Goal: Information Seeking & Learning: Learn about a topic

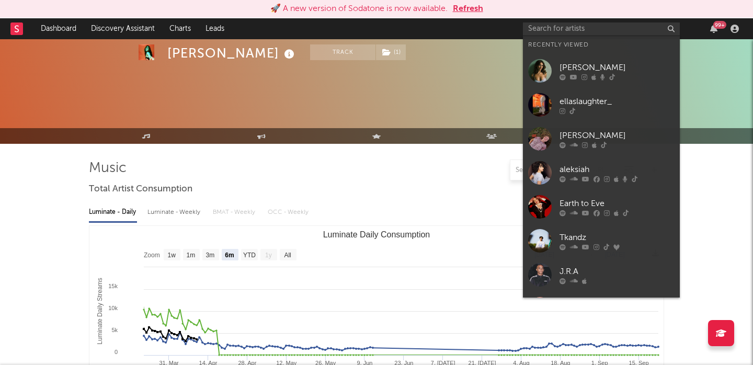
select select "6m"
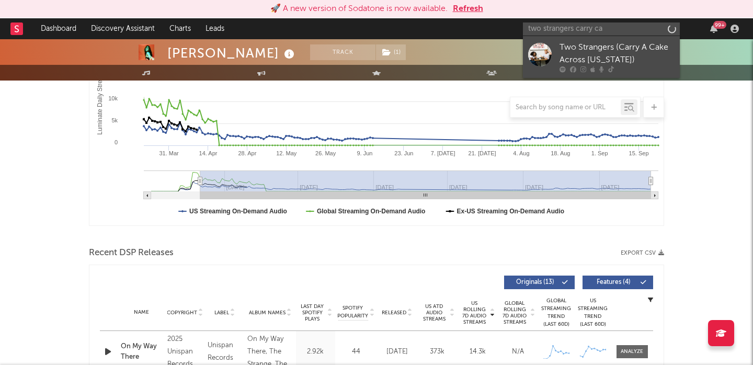
type input "two strangers carry ca"
click at [581, 59] on div "Two Strangers (Carry A Cake Across New York)" at bounding box center [617, 53] width 115 height 25
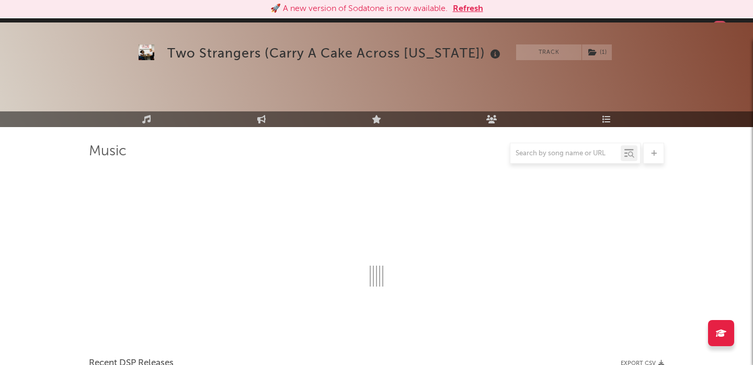
scroll to position [210, 0]
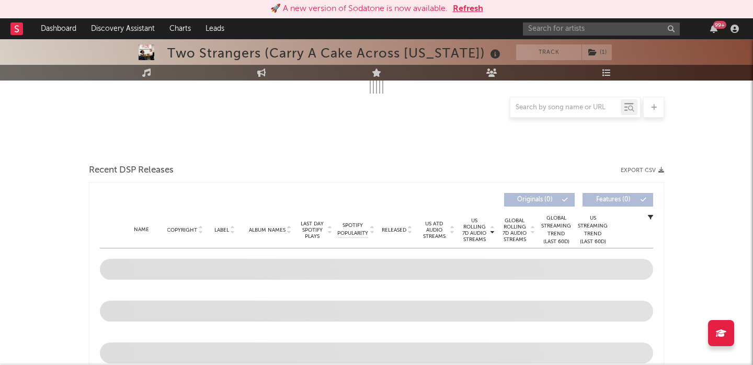
select select "6m"
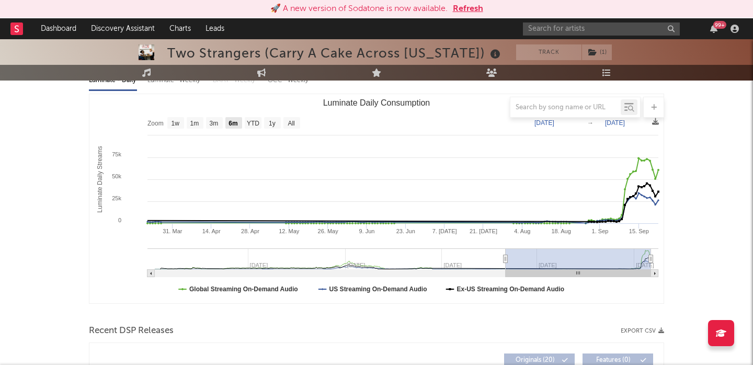
scroll to position [291, 0]
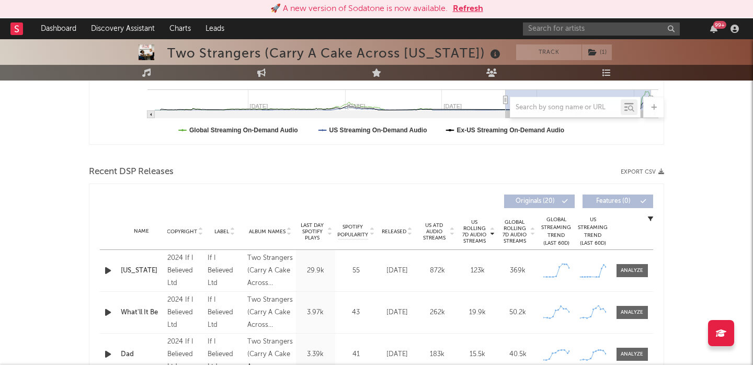
click at [138, 267] on div "New York" at bounding box center [141, 271] width 41 height 10
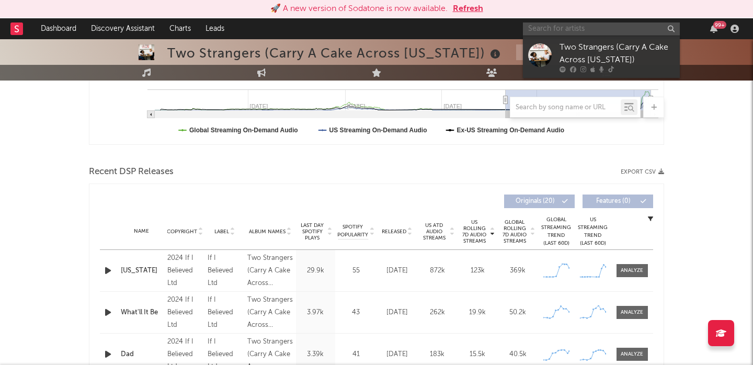
click at [573, 28] on input "text" at bounding box center [601, 28] width 157 height 13
paste input "Kaido roberts"
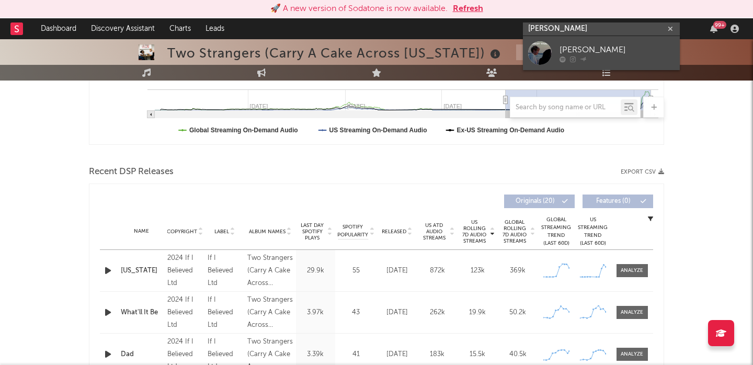
type input "Kaido roberts"
click at [584, 43] on div "Kaido Roberts" at bounding box center [617, 49] width 115 height 13
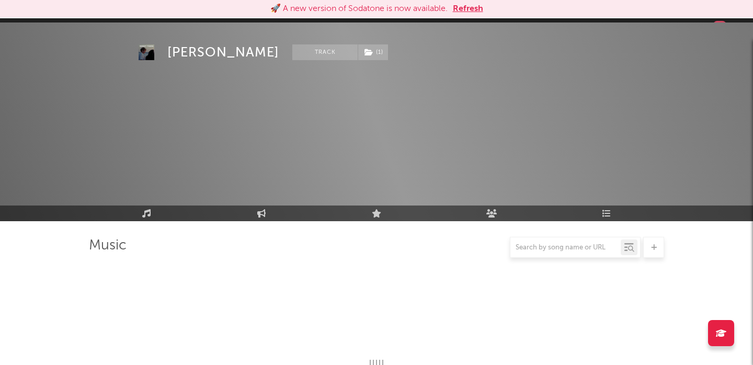
scroll to position [385, 0]
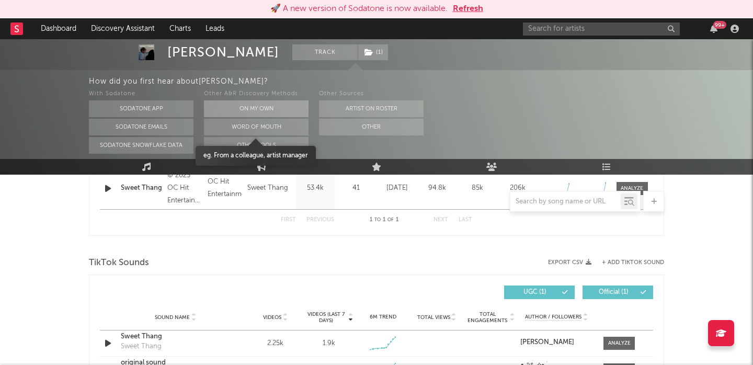
select select "1w"
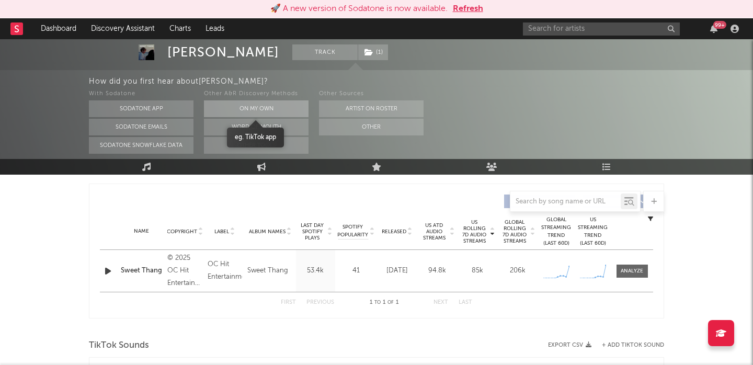
click at [268, 110] on button "On My Own" at bounding box center [256, 108] width 105 height 17
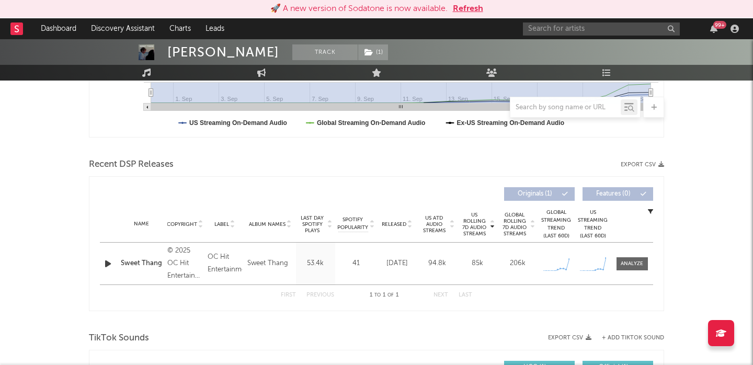
scroll to position [291, 0]
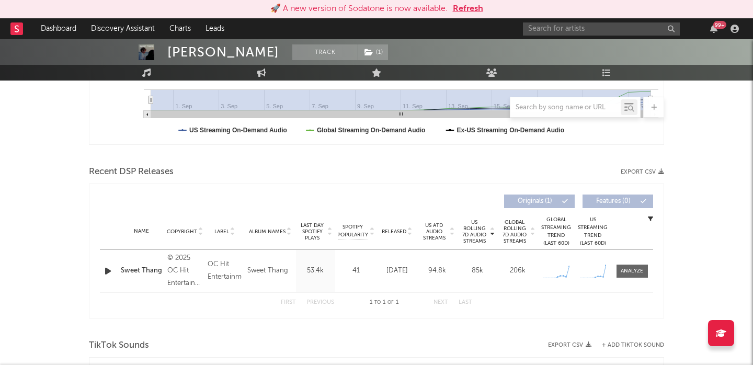
click at [144, 264] on div "Name Sweet Thang Copyright © 2025 OC Hit Entertainment / Virgin Music Group Lab…" at bounding box center [377, 271] width 554 height 42
click at [143, 270] on div "Sweet Thang" at bounding box center [141, 271] width 41 height 10
click at [558, 24] on input "text" at bounding box center [601, 28] width 157 height 13
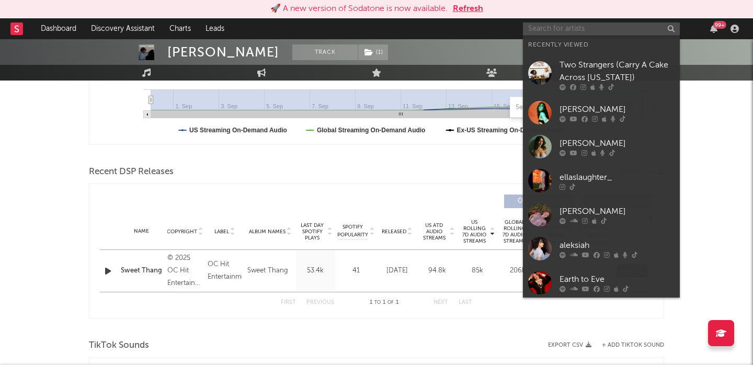
paste input "Tallulah"
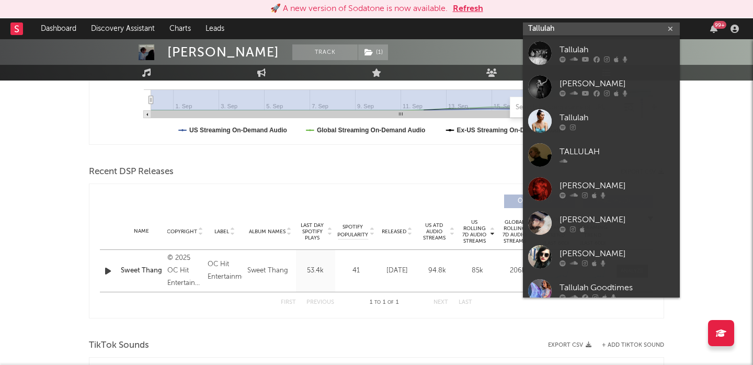
type input "Tallulah"
click at [614, 46] on div "Tallulah" at bounding box center [617, 49] width 115 height 13
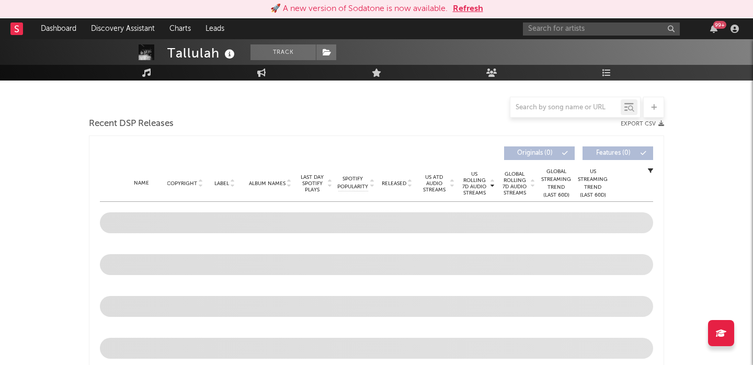
select select "1w"
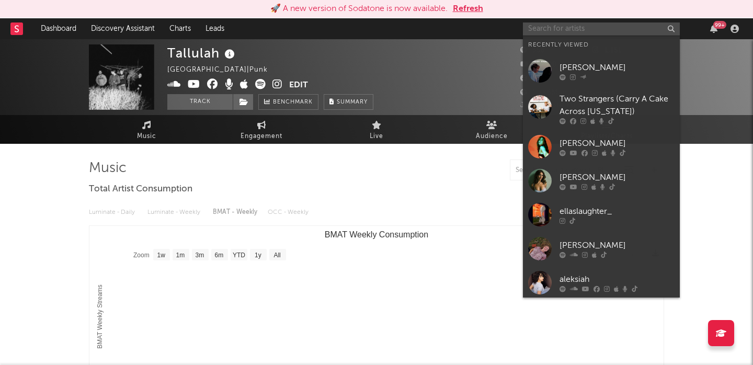
click at [602, 26] on input "text" at bounding box center [601, 28] width 157 height 13
paste input "Tallulah"
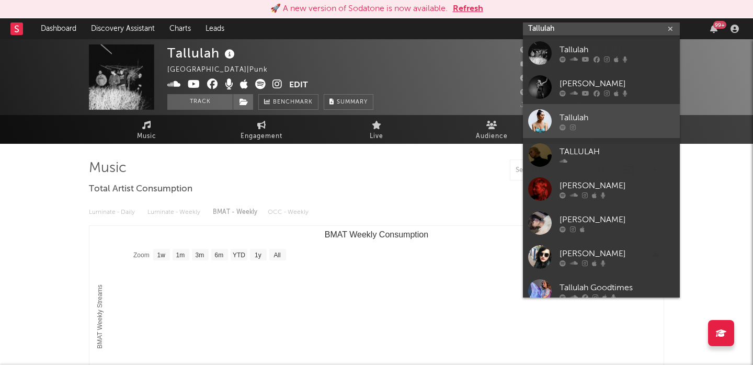
type input "Tallulah"
click at [634, 115] on div "Tallulah" at bounding box center [617, 117] width 115 height 13
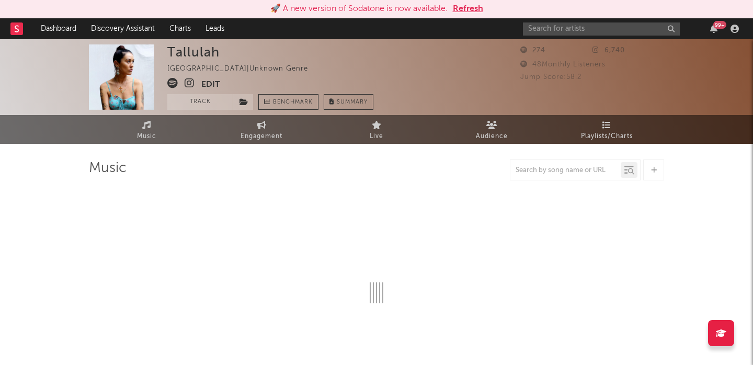
select select "1w"
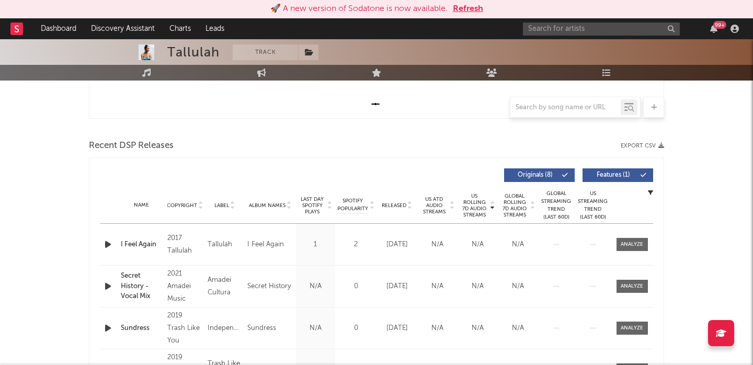
scroll to position [321, 0]
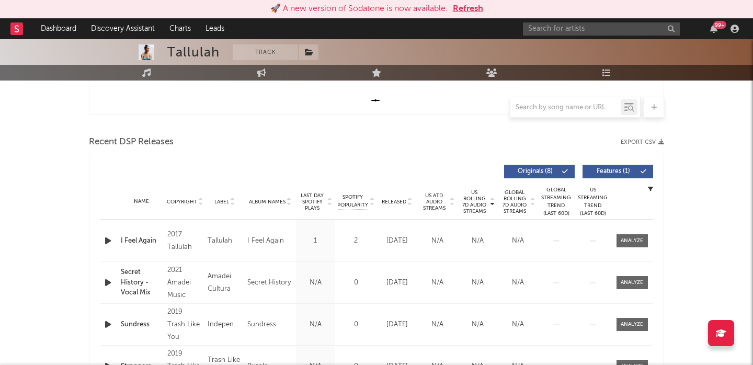
click at [621, 160] on div "US Rolling 7D Audio Streams Copyright Label Album Names Last Day Spotify Plays …" at bounding box center [377, 172] width 554 height 24
click at [621, 170] on span "Features ( 1 )" at bounding box center [614, 171] width 48 height 6
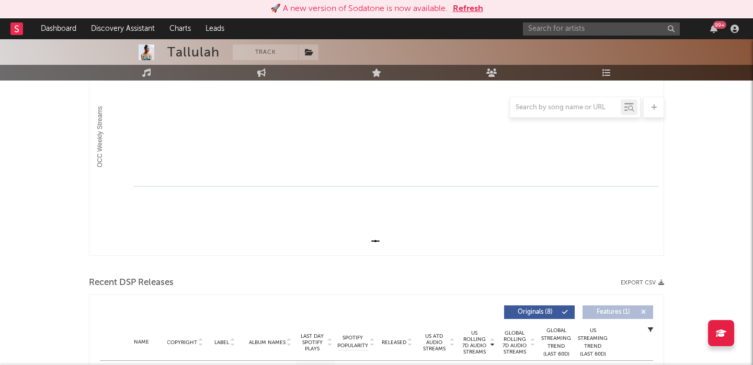
scroll to position [0, 0]
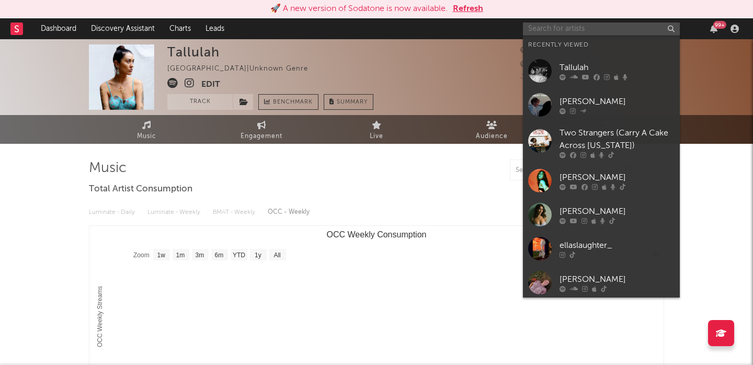
click at [571, 32] on input "text" at bounding box center [601, 28] width 157 height 13
paste input "https://www.tiktok.com/t/ZP8SVp8Kt/"
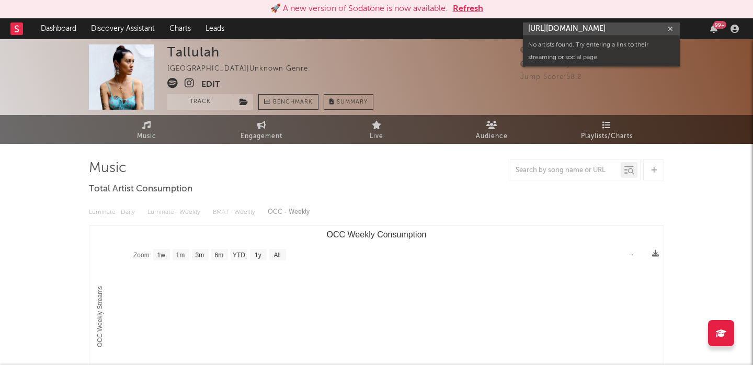
click at [559, 29] on input "https://www.tiktok.com/t/ZP8SVp8Kt/" at bounding box center [601, 28] width 157 height 13
paste input "https://www.instagram.com/tallulahtrenticosta?igsh=NTc4MTIwNjQ2YQ=="
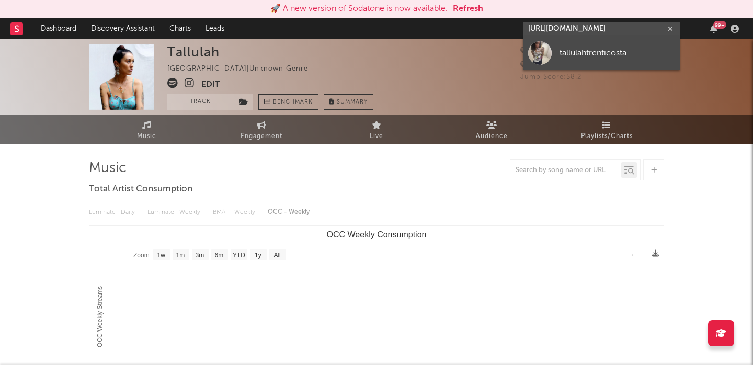
type input "https://www.instagram.com/tallulahtrenticosta?igsh=NTc4MTIwNjQ2YQ=="
click at [567, 44] on link "tallulahtrenticosta" at bounding box center [601, 53] width 157 height 34
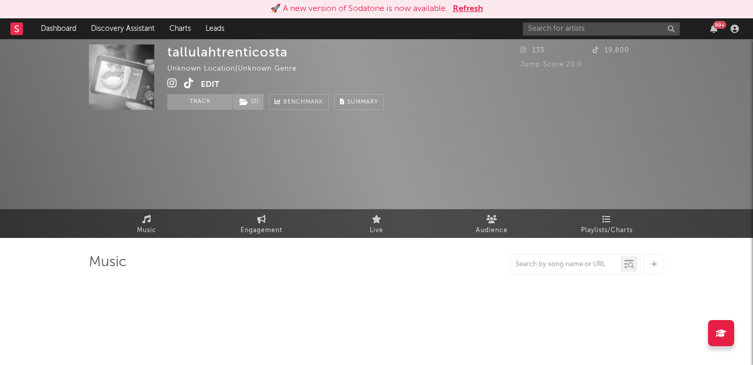
select select "1w"
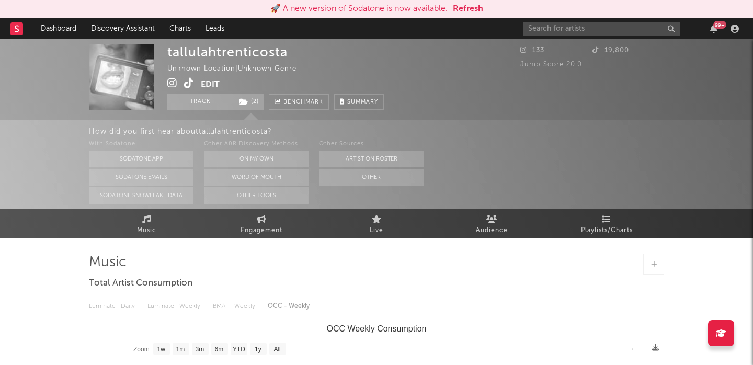
click at [239, 168] on div "Other A&R Discovery Methods On My Own Word Of Mouth Other Tools" at bounding box center [256, 171] width 105 height 66
click at [240, 163] on button "On My Own" at bounding box center [256, 159] width 105 height 17
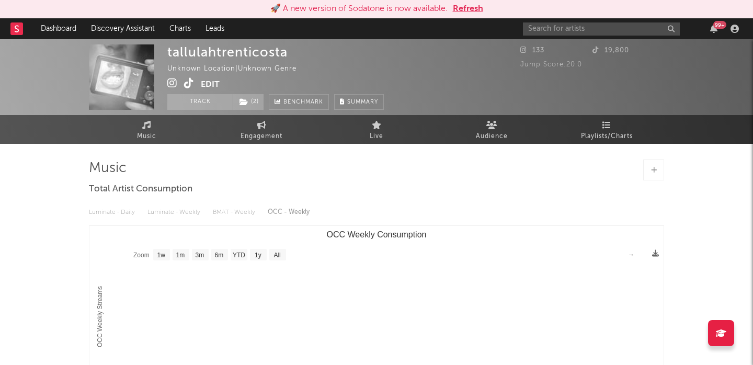
click at [186, 81] on icon at bounding box center [189, 83] width 10 height 10
click at [569, 29] on input "text" at bounding box center [601, 28] width 157 height 13
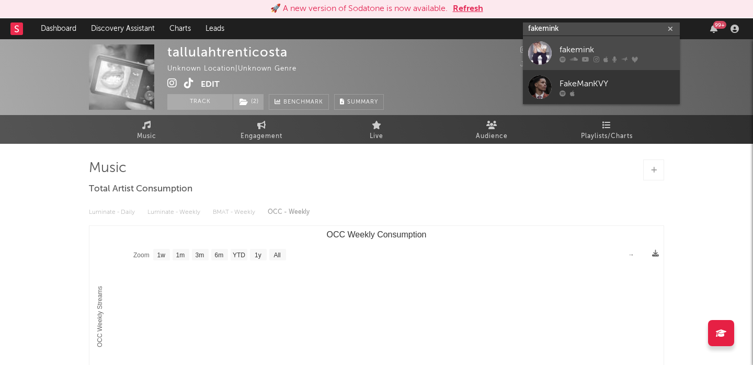
type input "fakemink"
click at [599, 51] on div "fakemink" at bounding box center [617, 49] width 115 height 13
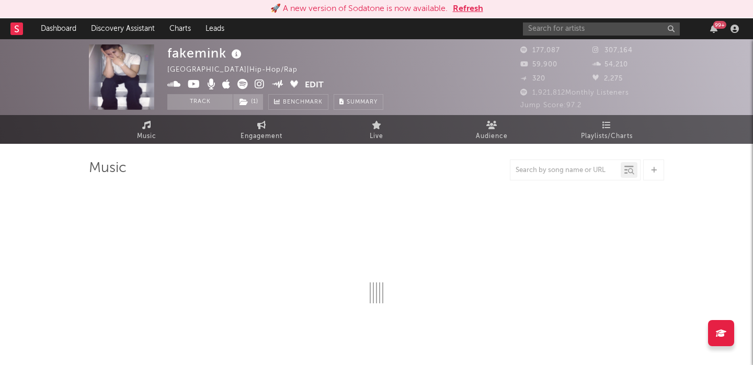
select select "6m"
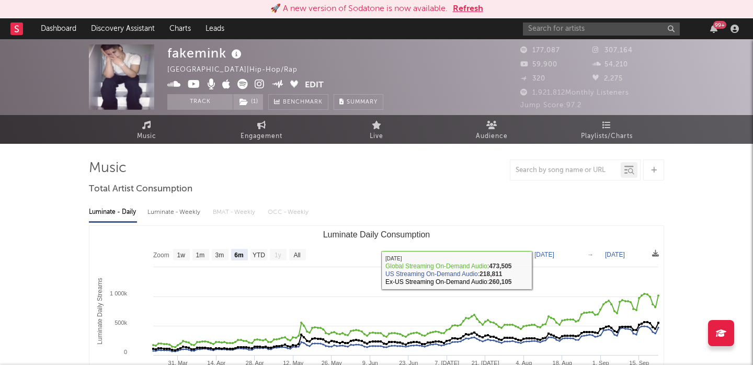
click at [181, 213] on div "Luminate - Weekly" at bounding box center [175, 213] width 55 height 18
select select "6m"
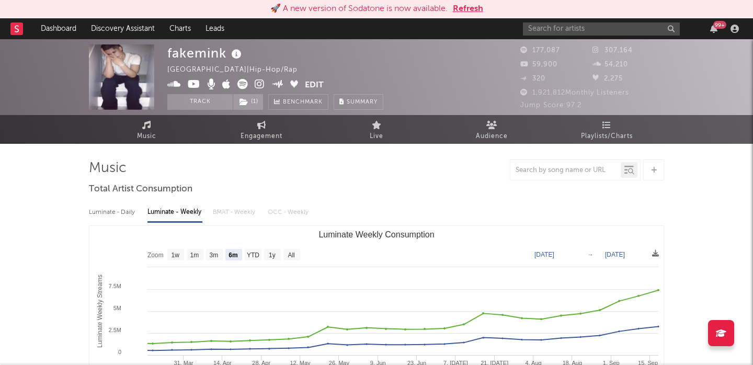
click at [259, 82] on icon at bounding box center [260, 84] width 10 height 10
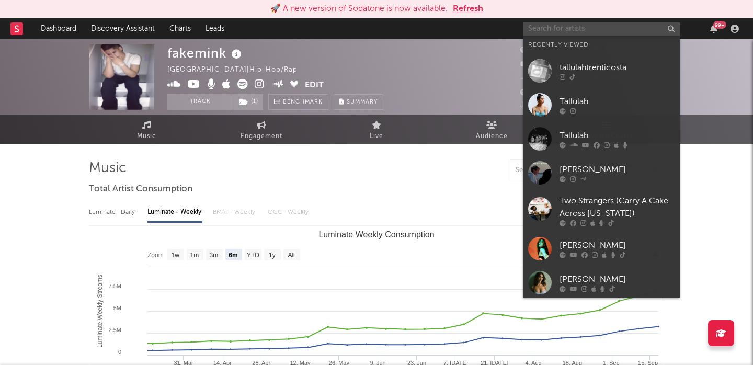
click at [558, 22] on input "text" at bounding box center [601, 28] width 157 height 13
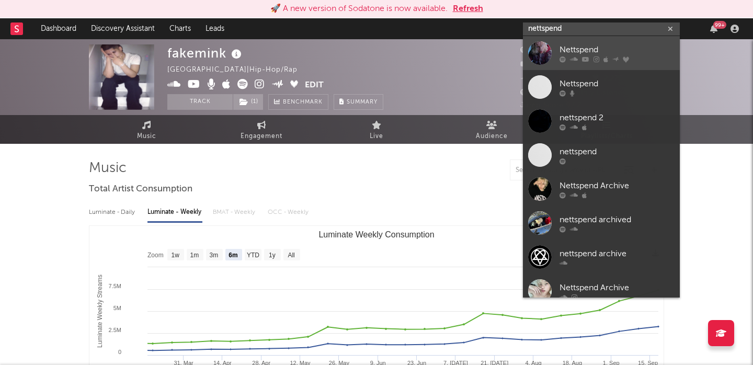
type input "nettspend"
click at [607, 43] on div "Nettspend" at bounding box center [617, 49] width 115 height 13
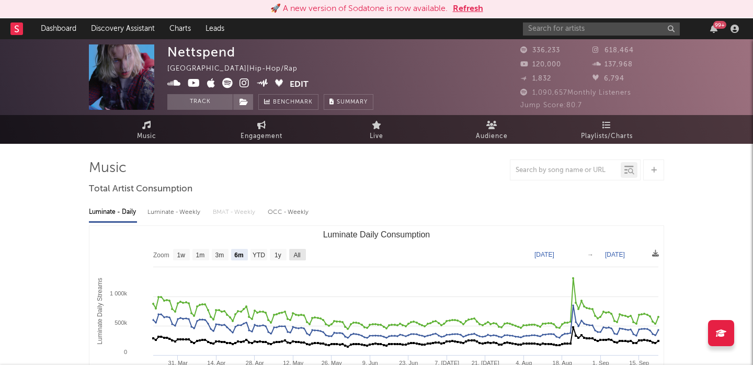
click at [294, 258] on text "All" at bounding box center [297, 255] width 7 height 7
select select "All"
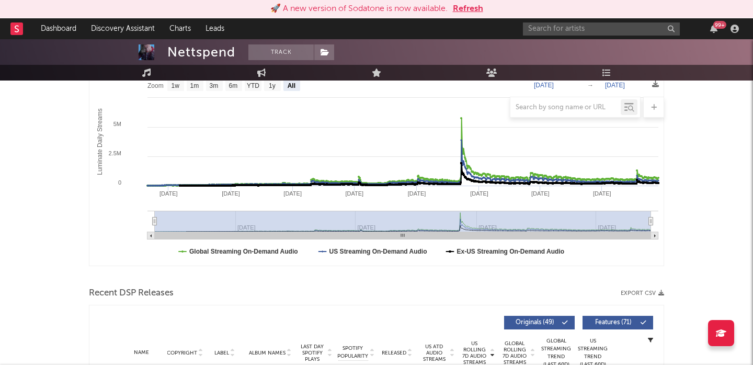
scroll to position [157, 0]
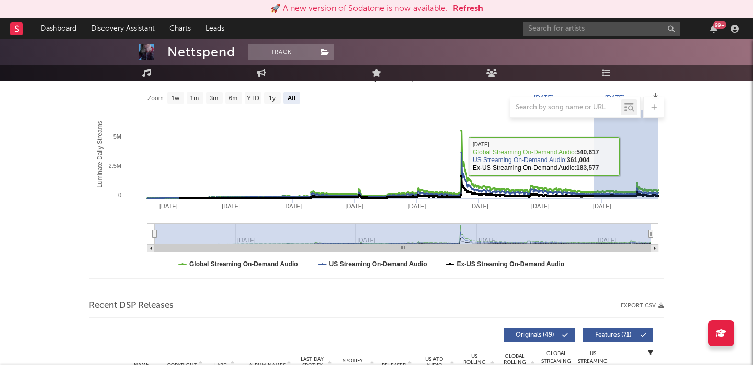
drag, startPoint x: 594, startPoint y: 156, endPoint x: 780, endPoint y: 157, distance: 185.7
type input "2025-06-19"
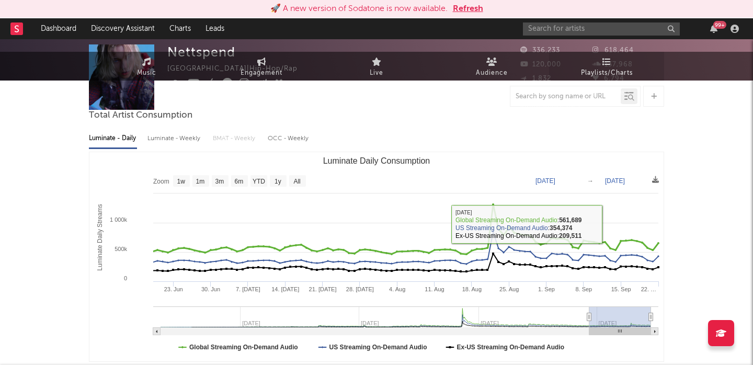
scroll to position [0, 0]
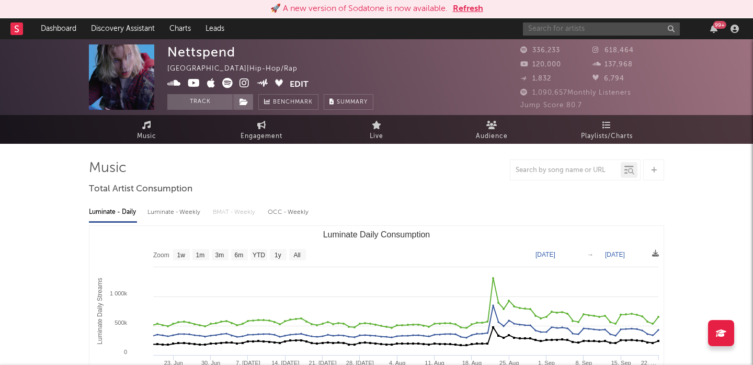
click at [568, 28] on input "text" at bounding box center [601, 28] width 157 height 13
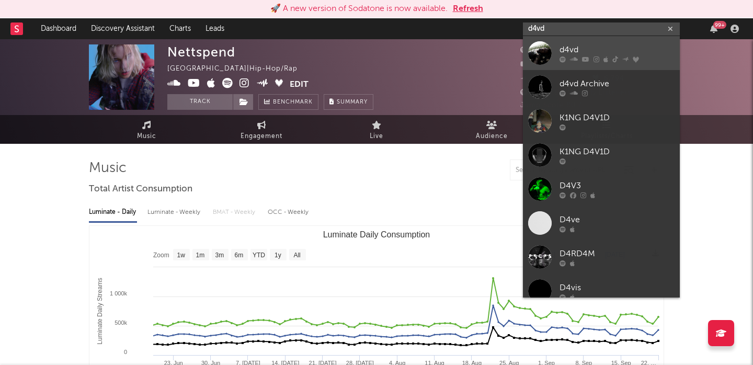
type input "d4vd"
click at [627, 47] on div "d4vd" at bounding box center [617, 49] width 115 height 13
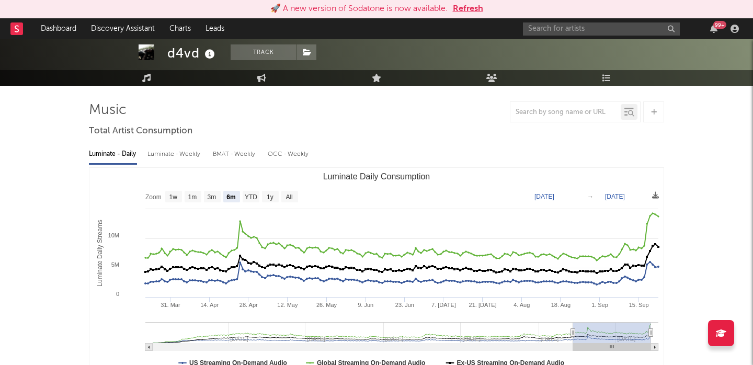
scroll to position [59, 0]
click at [287, 194] on text "All" at bounding box center [289, 196] width 7 height 7
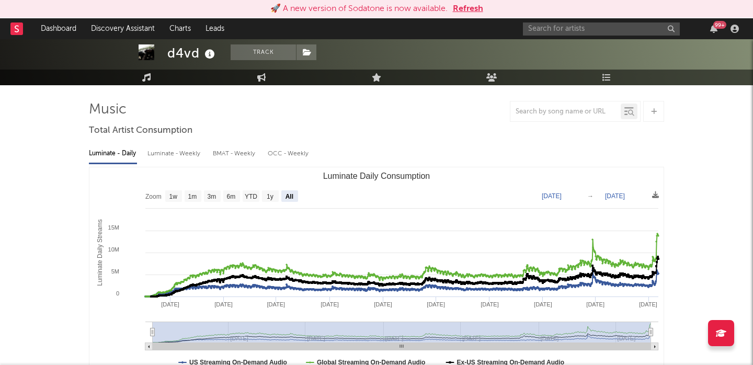
select select "All"
type input "2022-07-06"
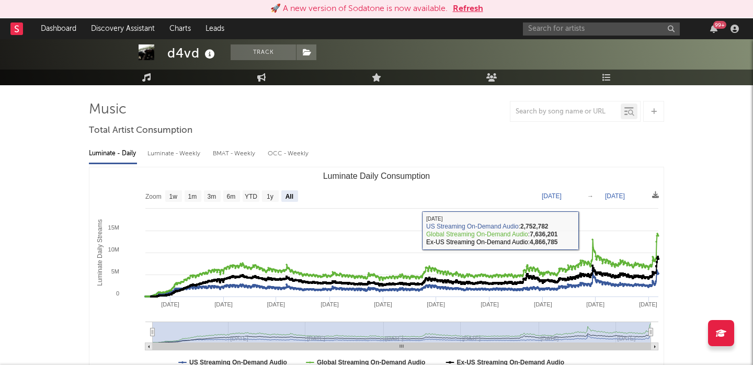
click at [176, 152] on div "Luminate - Weekly" at bounding box center [175, 154] width 55 height 18
select select "6m"
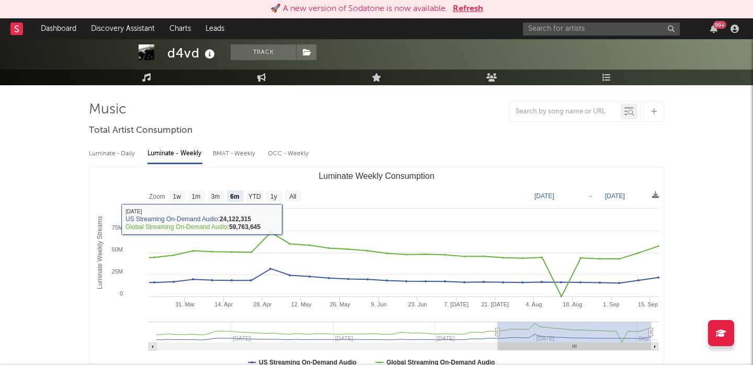
click at [130, 153] on div "Luminate - Daily" at bounding box center [113, 154] width 48 height 18
select select "6m"
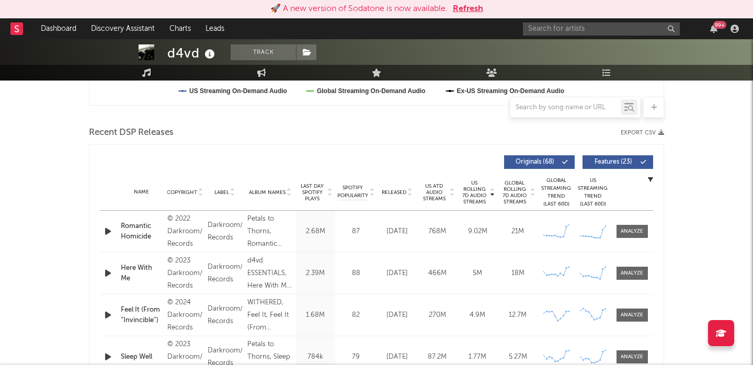
scroll to position [0, 0]
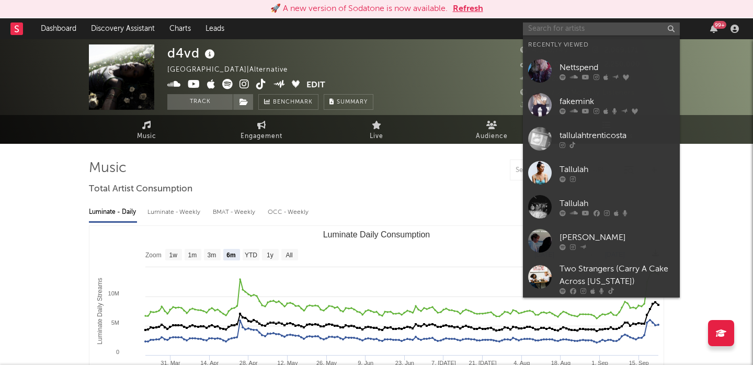
click at [547, 30] on input "text" at bounding box center [601, 28] width 157 height 13
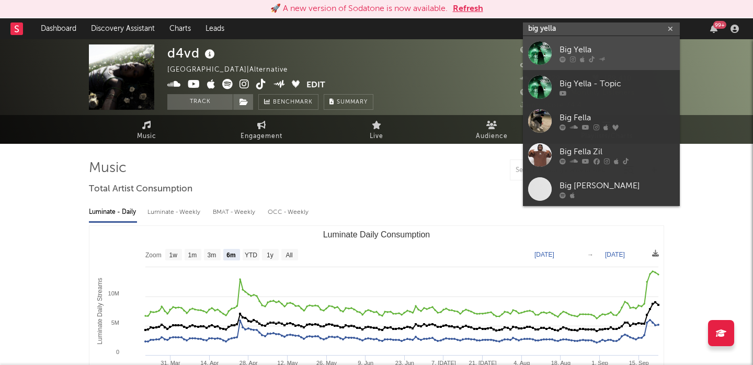
type input "big yella"
click at [646, 41] on link "Big Yella" at bounding box center [601, 53] width 157 height 34
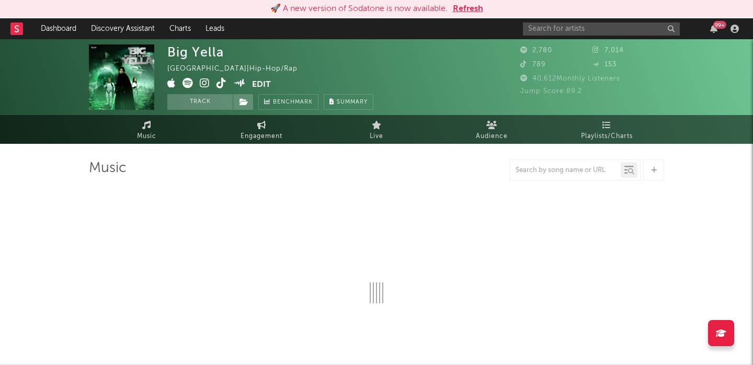
select select "1w"
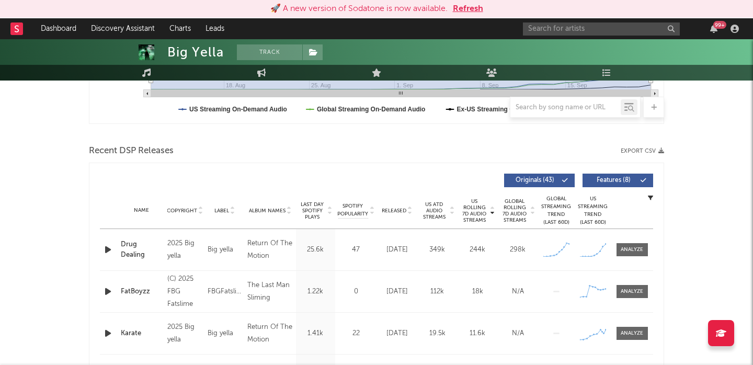
scroll to position [375, 0]
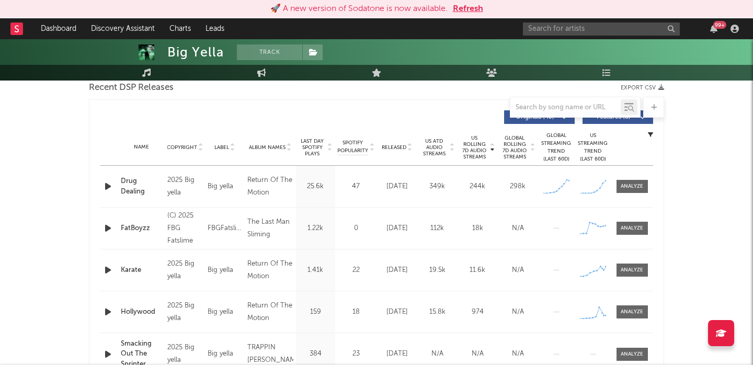
click at [401, 146] on span "Released" at bounding box center [394, 147] width 25 height 6
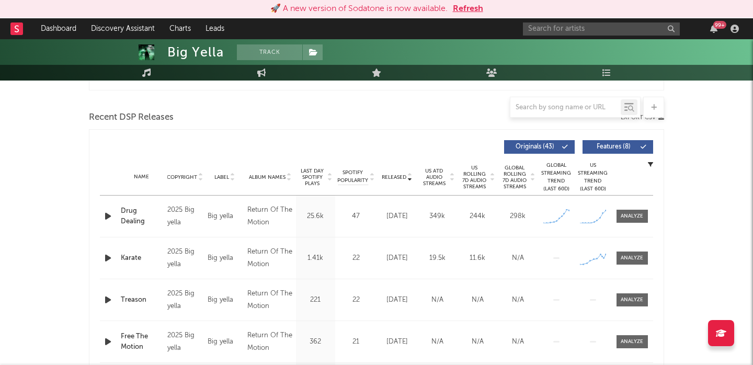
click at [624, 208] on div "Name Drug Dealing Copyright 2025 Big yella Label Big yella Album Names Return O…" at bounding box center [377, 216] width 554 height 41
click at [629, 213] on div at bounding box center [632, 216] width 22 height 8
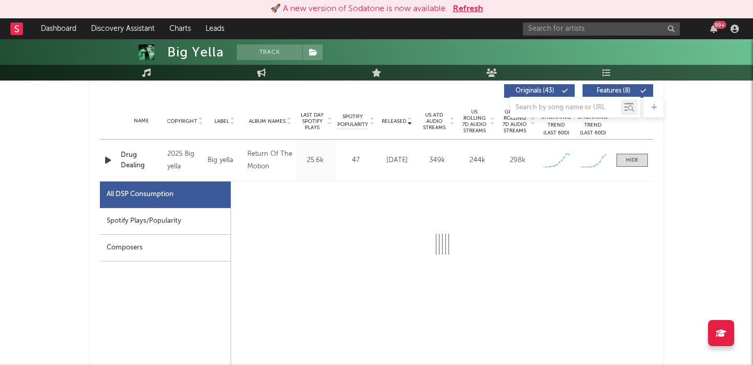
scroll to position [418, 0]
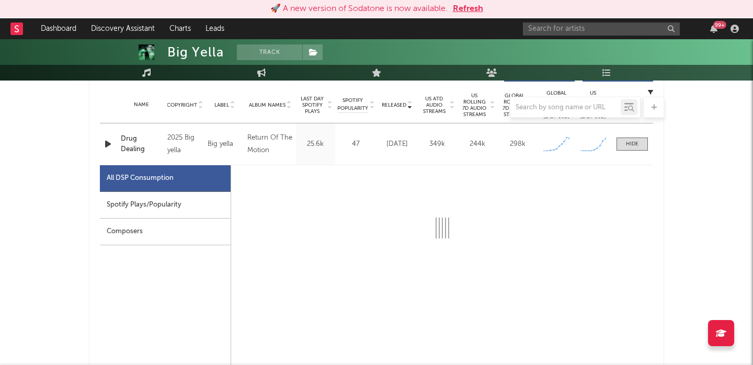
select select "1w"
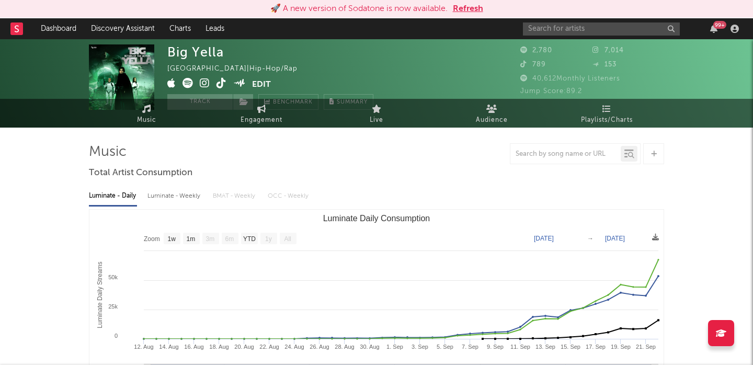
scroll to position [0, 0]
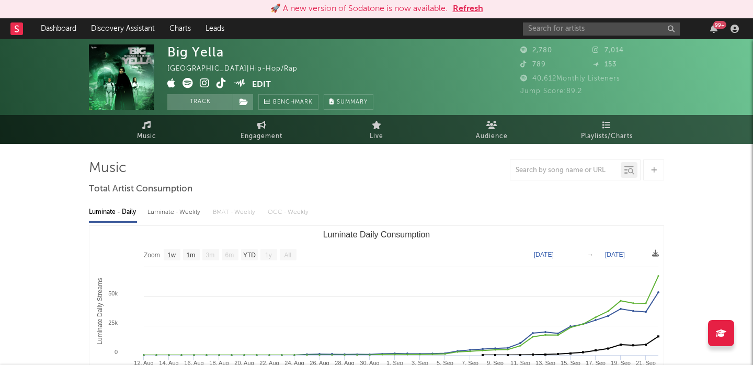
click at [183, 210] on div "Luminate - Weekly" at bounding box center [175, 213] width 55 height 18
select select "1w"
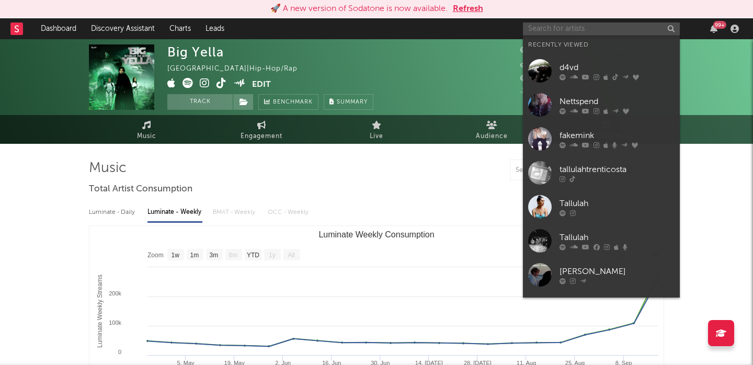
click at [580, 29] on input "text" at bounding box center [601, 28] width 157 height 13
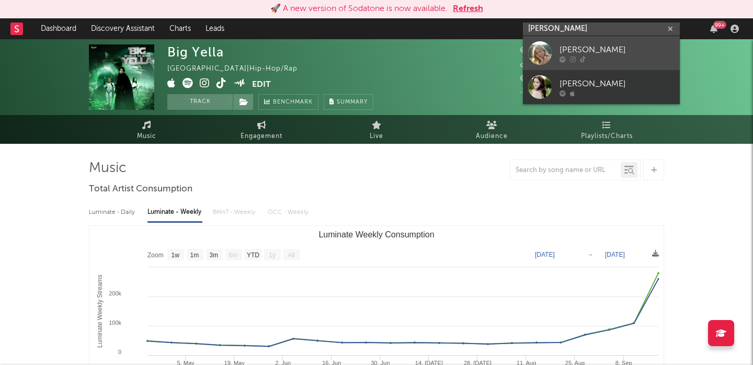
type input "addison rose"
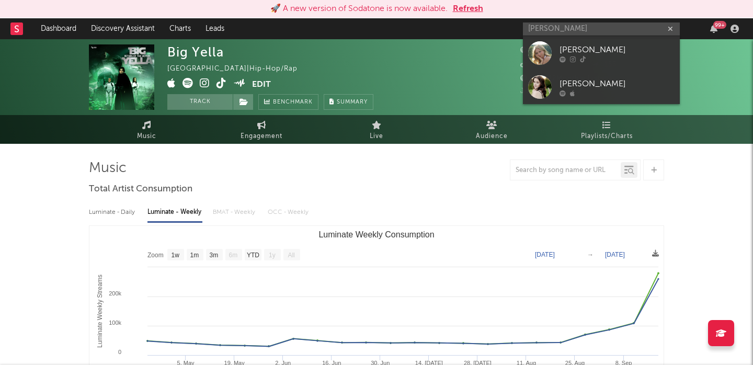
drag, startPoint x: 618, startPoint y: 43, endPoint x: 444, endPoint y: 63, distance: 174.8
click at [618, 43] on div "[PERSON_NAME]" at bounding box center [617, 49] width 115 height 13
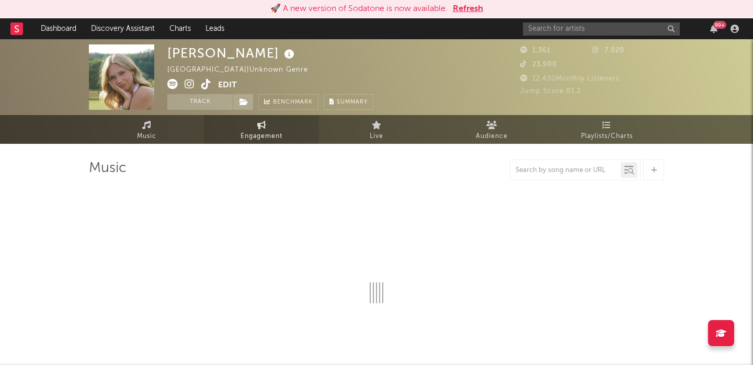
select select "1w"
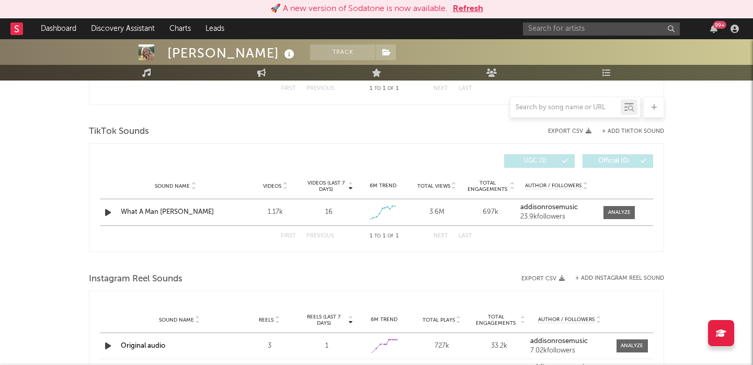
scroll to position [527, 0]
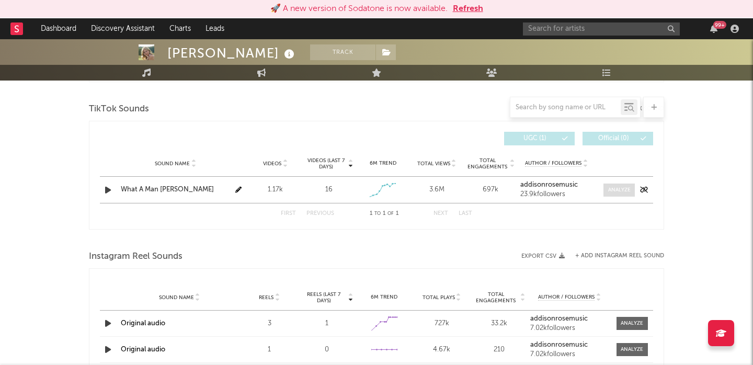
click at [626, 192] on div at bounding box center [619, 190] width 22 height 8
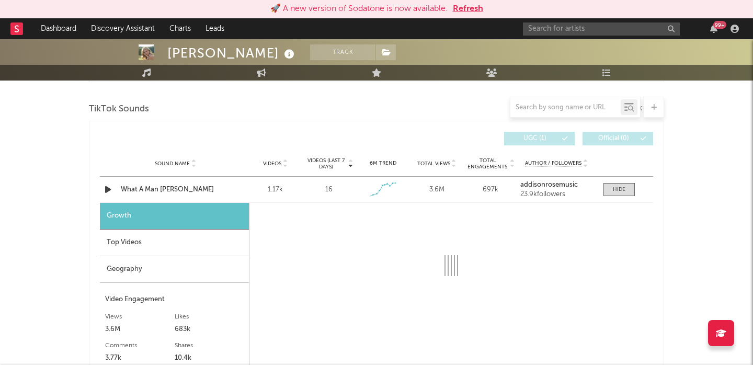
select select "1w"
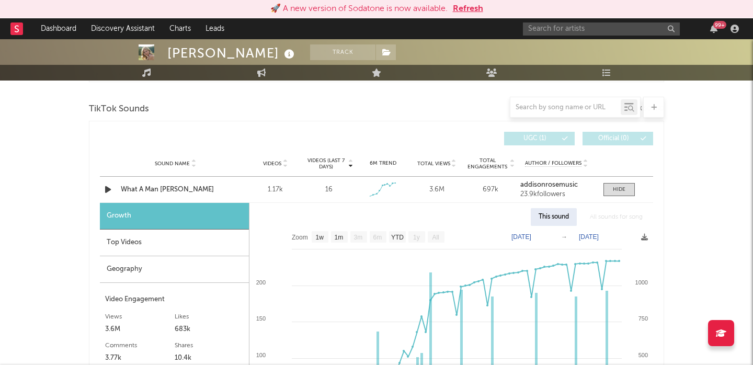
click at [170, 230] on div "Top Videos" at bounding box center [174, 243] width 149 height 27
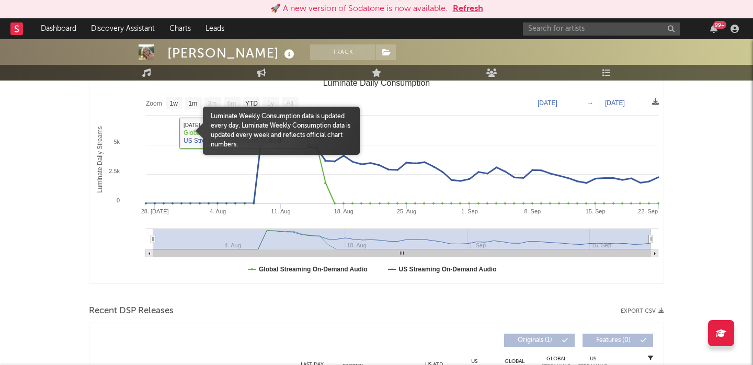
scroll to position [0, 0]
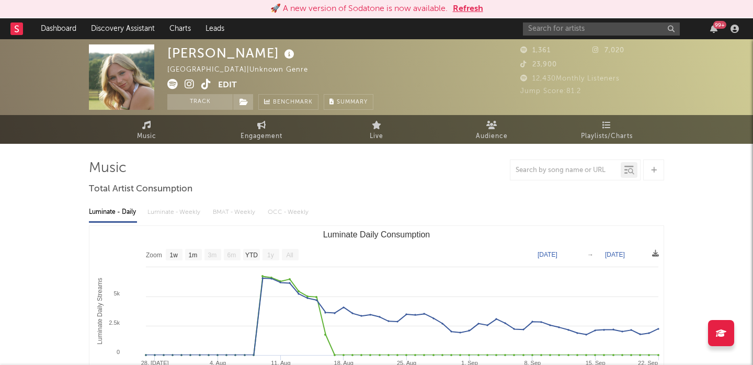
click at [202, 83] on icon at bounding box center [206, 84] width 10 height 10
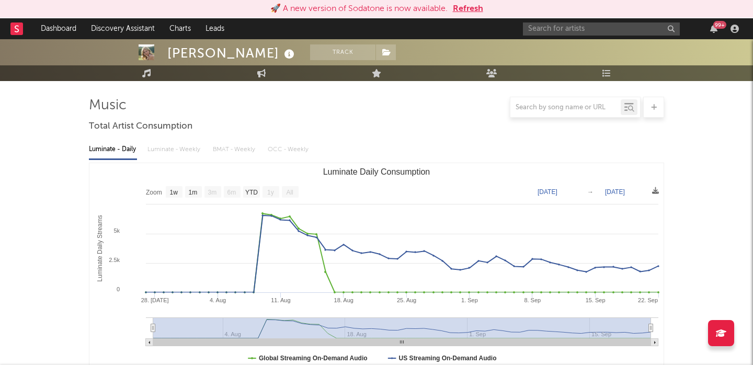
scroll to position [72, 0]
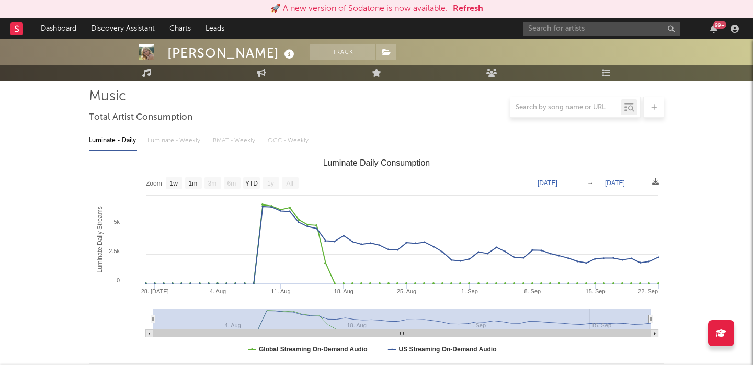
click at [291, 182] on text "All" at bounding box center [289, 183] width 7 height 7
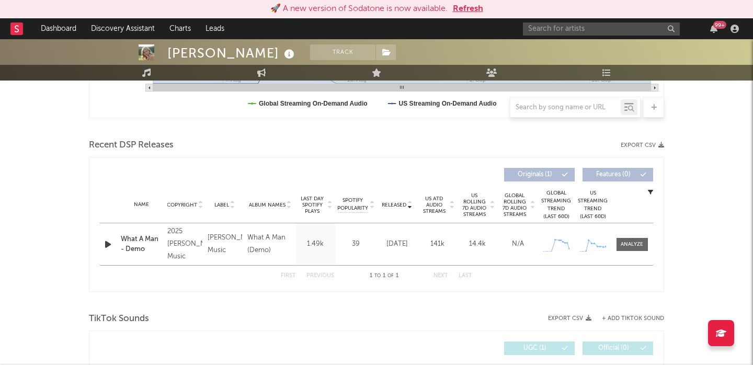
scroll to position [345, 0]
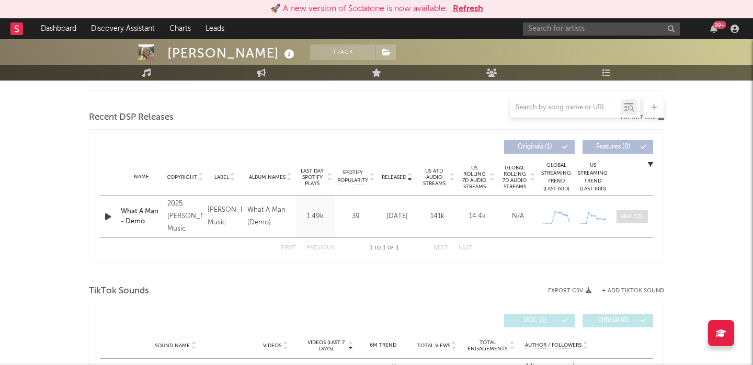
click at [633, 218] on div at bounding box center [632, 217] width 22 height 8
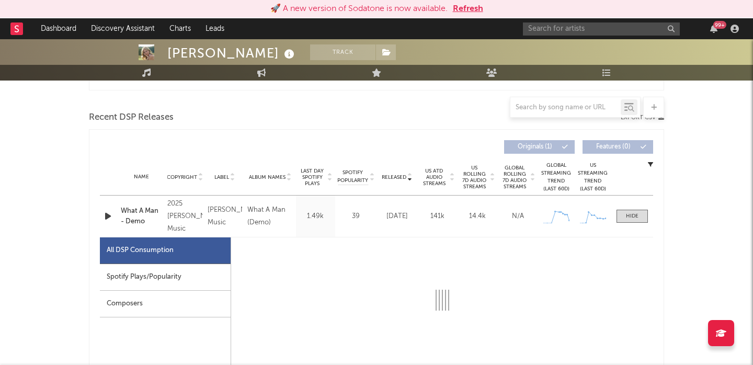
click at [175, 271] on div "Spotify Plays/Popularity" at bounding box center [165, 277] width 131 height 27
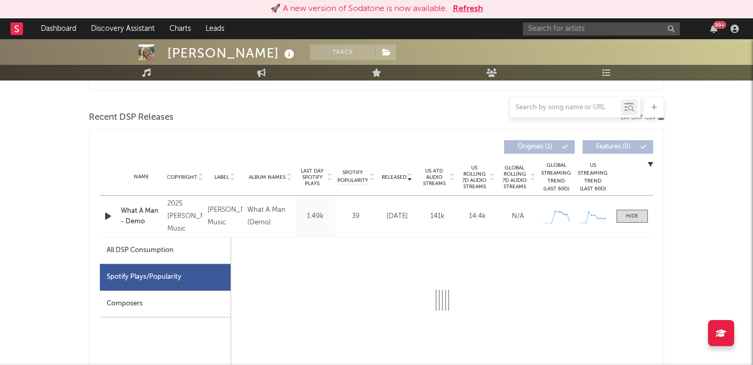
select select "1w"
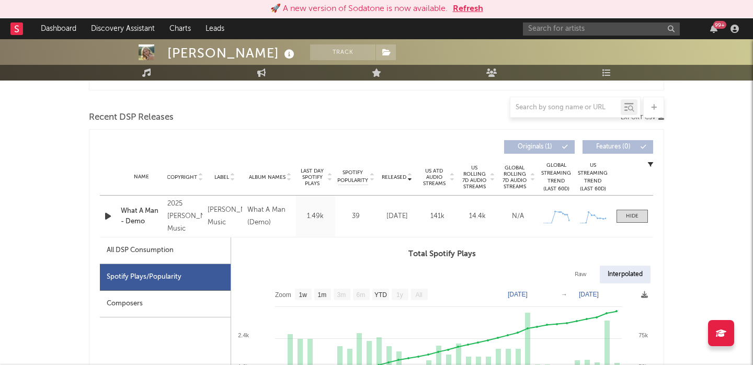
click at [103, 214] on icon "button" at bounding box center [108, 216] width 11 height 13
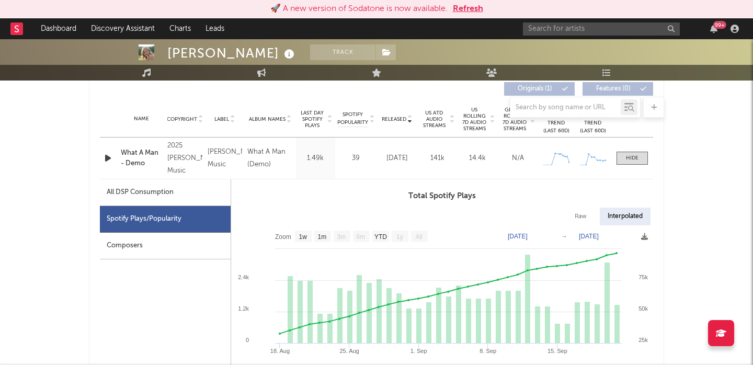
scroll to position [0, 0]
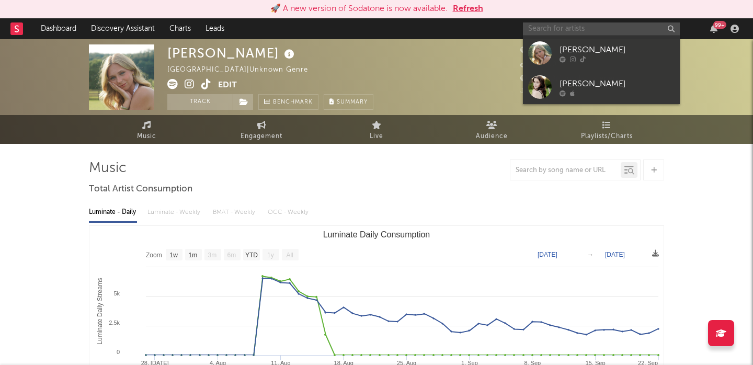
click at [545, 31] on input "text" at bounding box center [601, 28] width 157 height 13
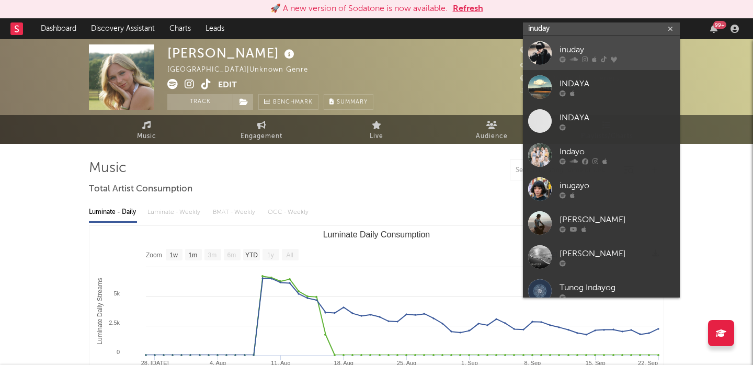
type input "inuday"
click at [610, 49] on div "inuday" at bounding box center [617, 49] width 115 height 13
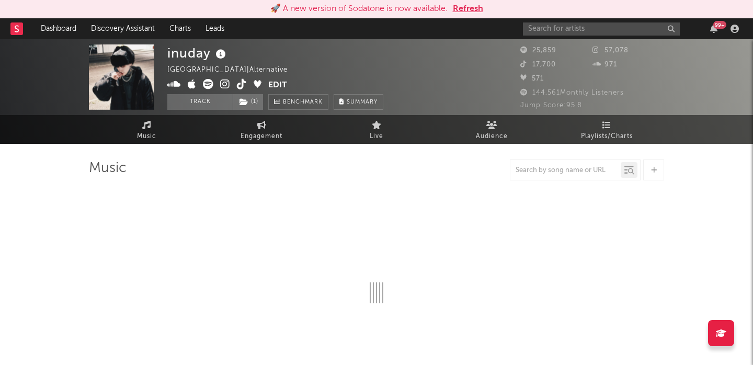
select select "6m"
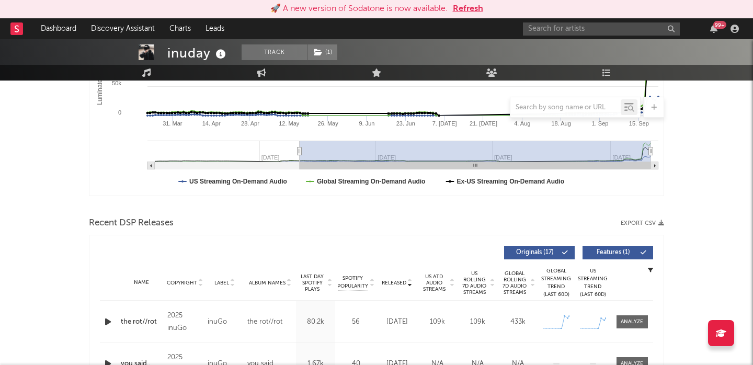
scroll to position [359, 0]
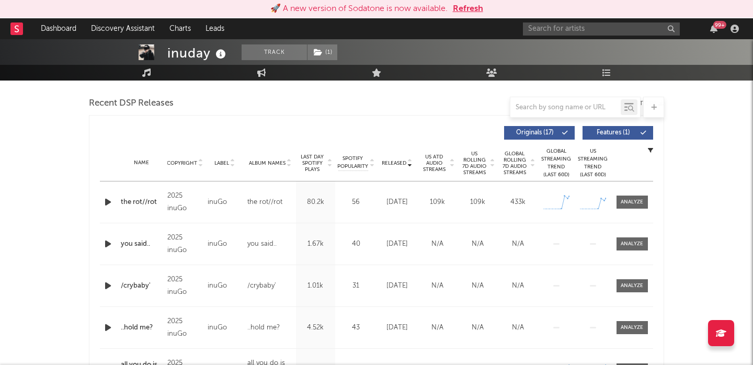
click at [107, 204] on icon "button" at bounding box center [108, 202] width 11 height 13
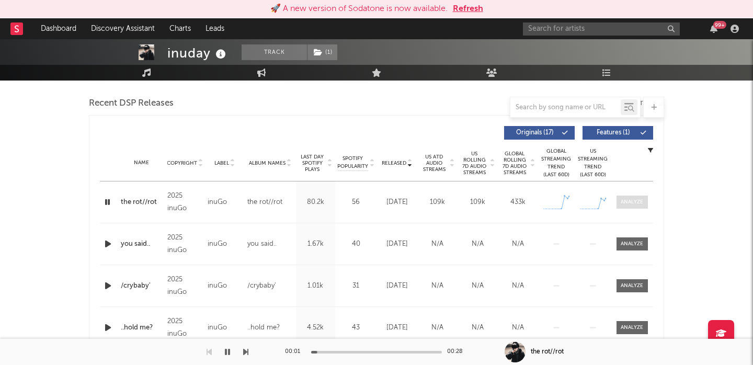
click at [624, 204] on div at bounding box center [632, 202] width 22 height 8
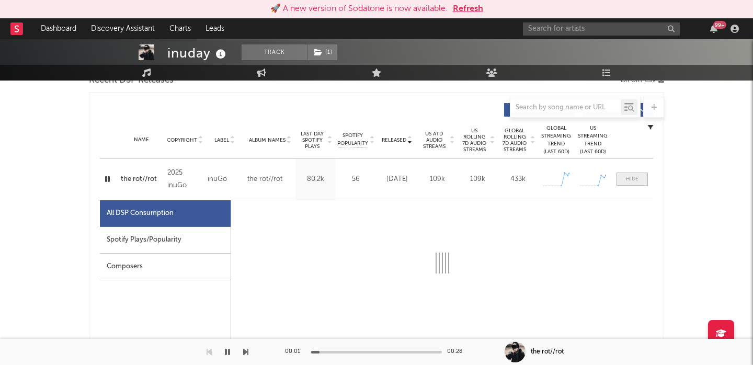
select select "1w"
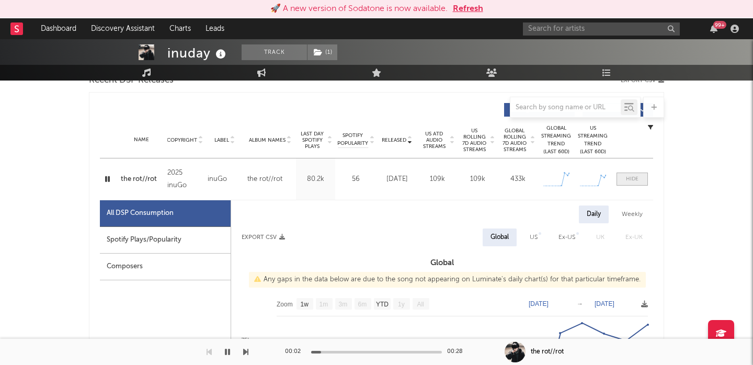
scroll to position [450, 0]
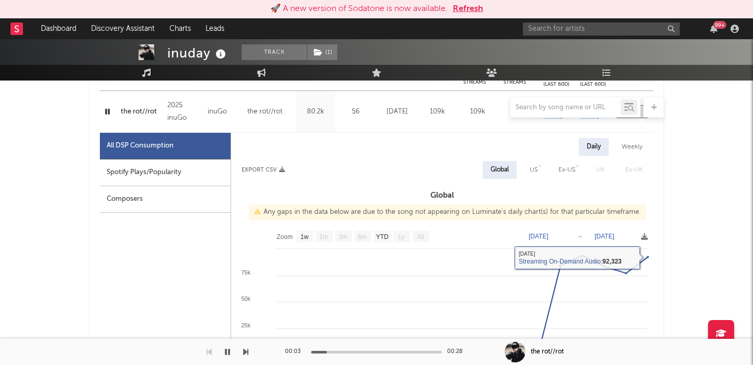
click at [532, 164] on div "US" at bounding box center [534, 170] width 8 height 13
select select "1w"
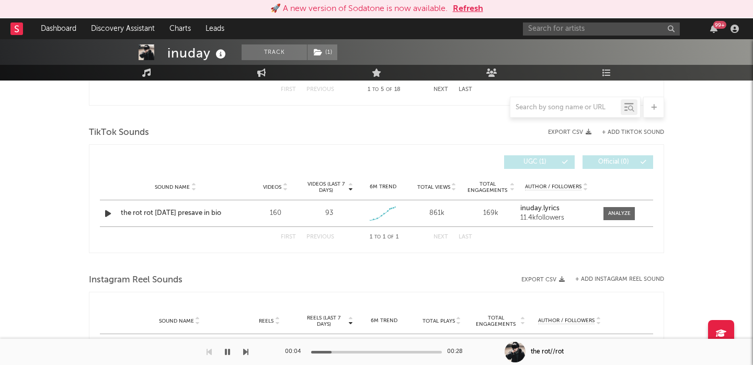
scroll to position [1200, 0]
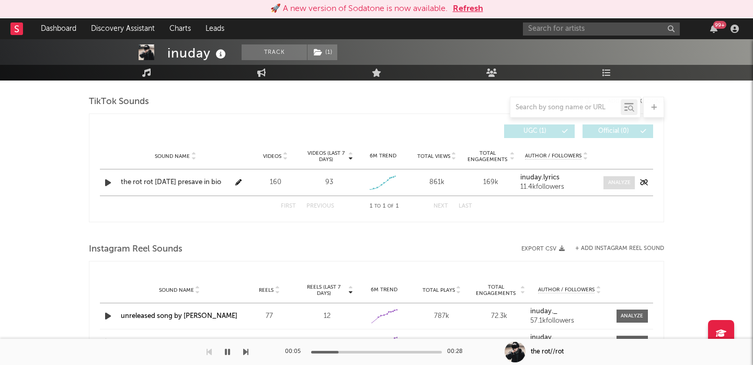
click at [615, 177] on span at bounding box center [619, 182] width 31 height 13
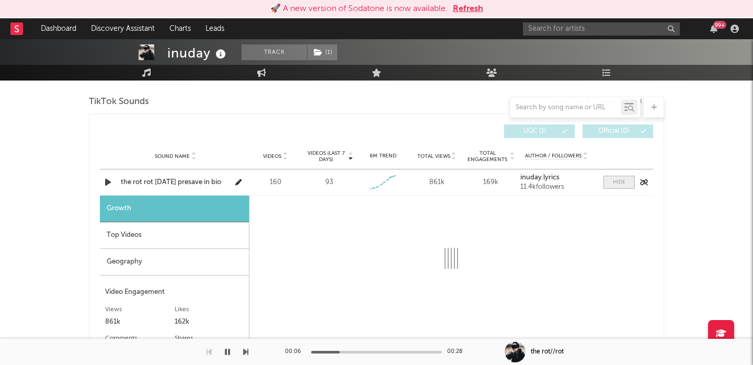
select select "1w"
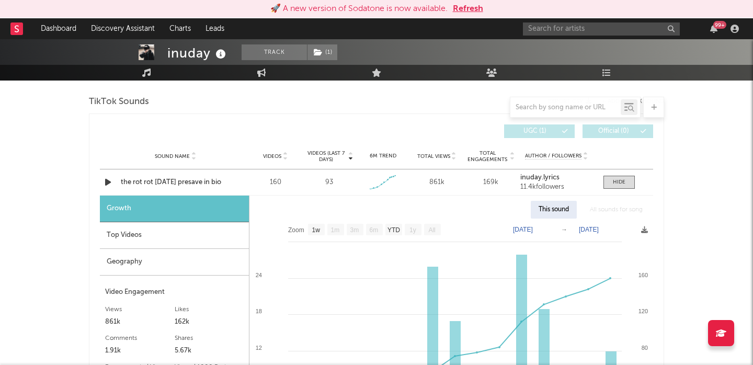
click at [137, 266] on div "Geography" at bounding box center [174, 262] width 149 height 27
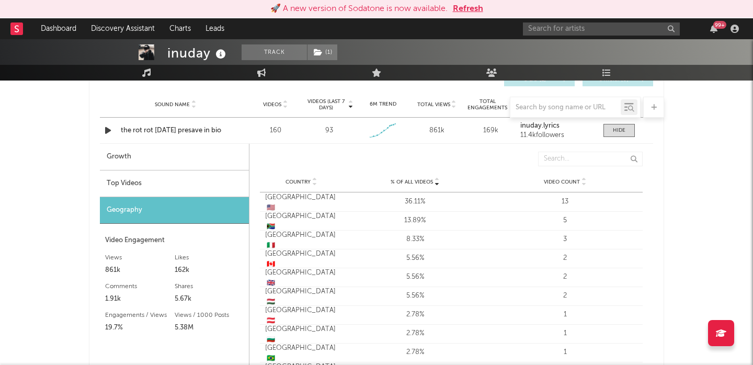
scroll to position [1252, 0]
click at [139, 153] on div "Growth" at bounding box center [174, 156] width 149 height 27
select select "1w"
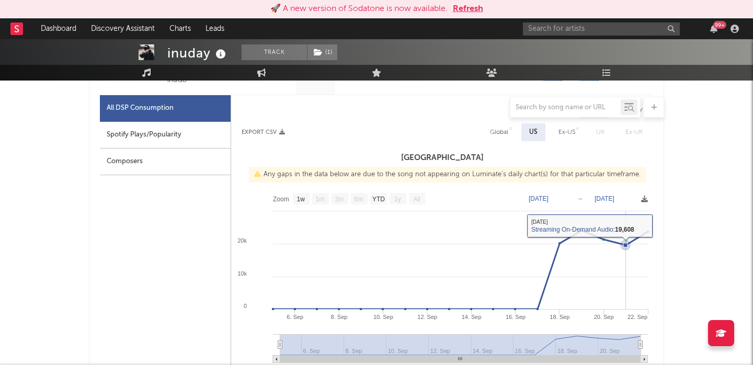
scroll to position [464, 0]
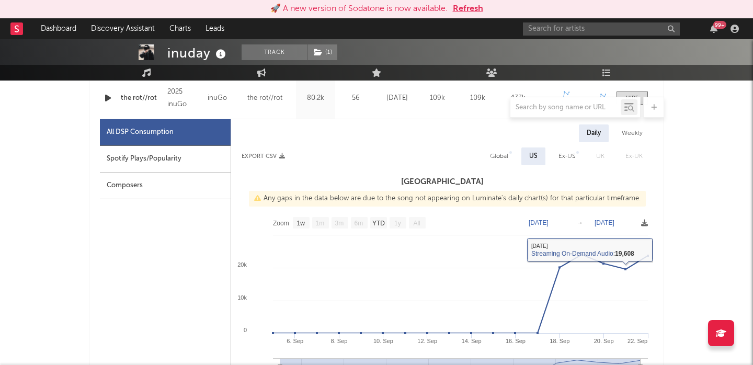
click at [498, 159] on div "Global" at bounding box center [499, 156] width 18 height 13
select select "1w"
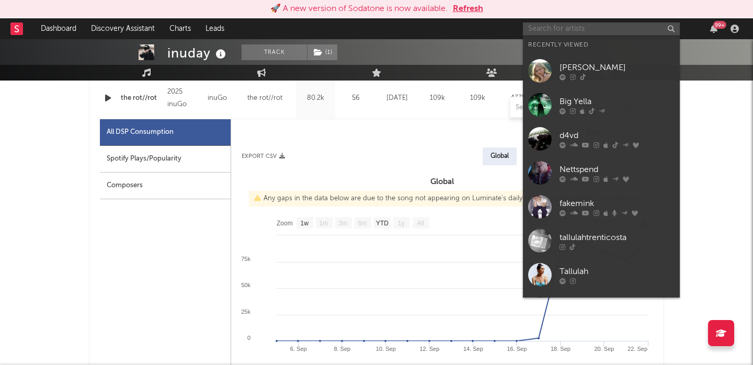
click at [614, 33] on input "text" at bounding box center [601, 28] width 157 height 13
paste input "DAYOUNG"
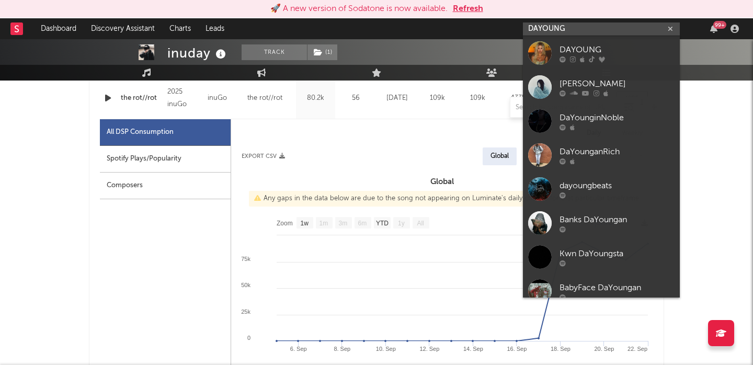
click at [574, 29] on input "DAYOUNG" at bounding box center [601, 28] width 157 height 13
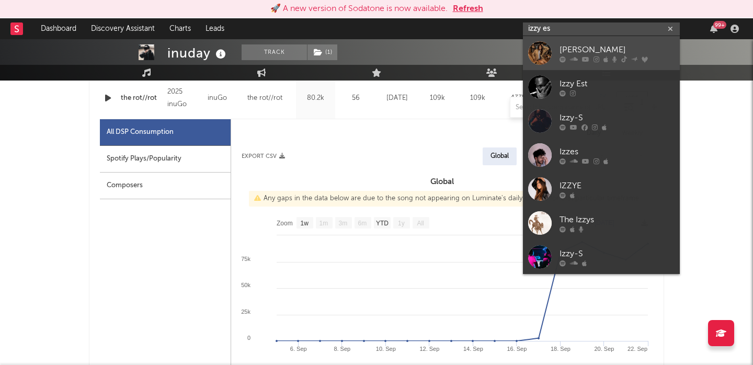
type input "izzy es"
click at [608, 43] on div "[PERSON_NAME]" at bounding box center [617, 49] width 115 height 13
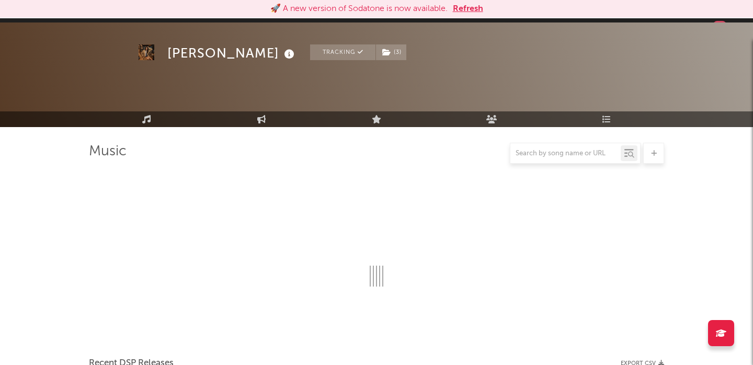
scroll to position [464, 0]
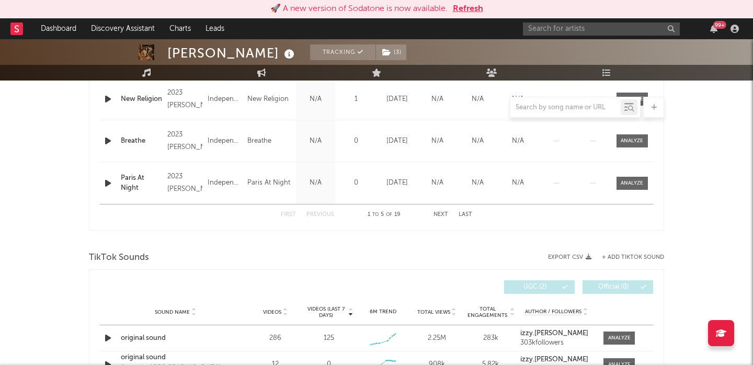
select select "6m"
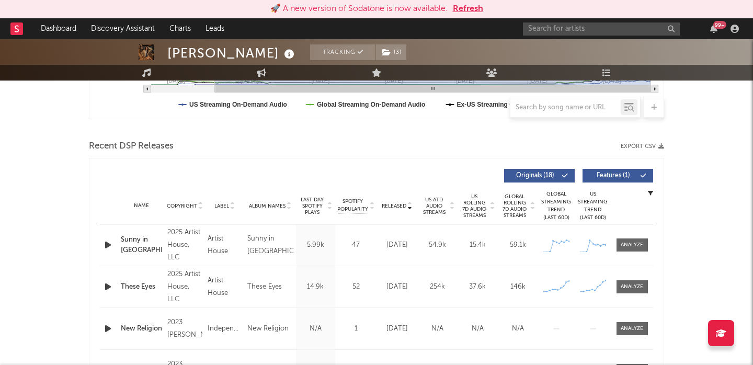
scroll to position [355, 0]
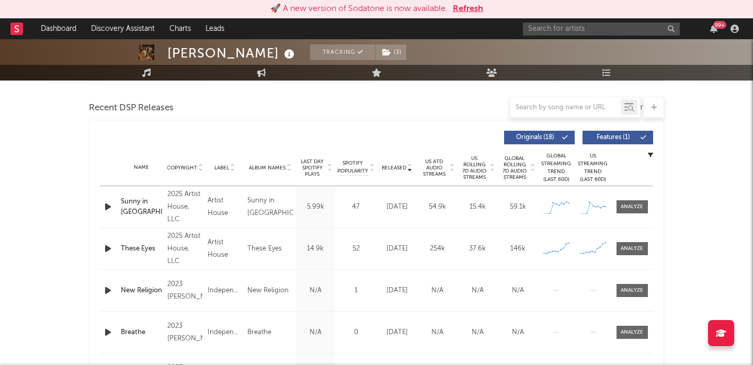
click at [139, 206] on div "Sunny in London" at bounding box center [141, 207] width 41 height 20
click at [138, 28] on link "Discovery Assistant" at bounding box center [123, 28] width 78 height 21
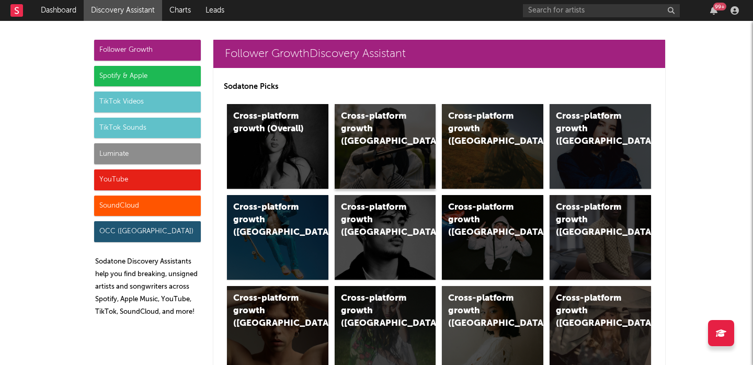
click at [384, 143] on div "Cross-platform growth (UK)" at bounding box center [386, 146] width 102 height 85
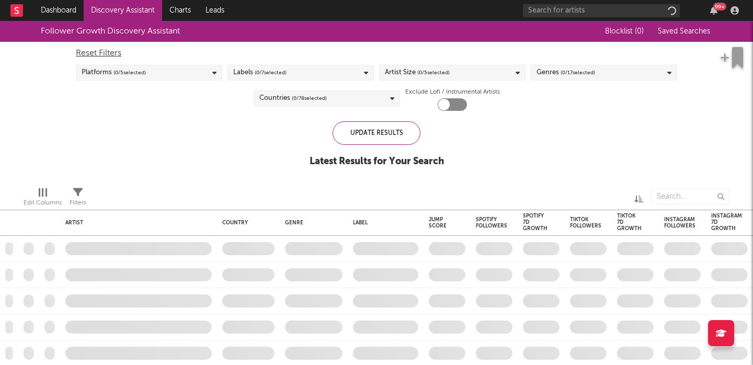
checkbox input "true"
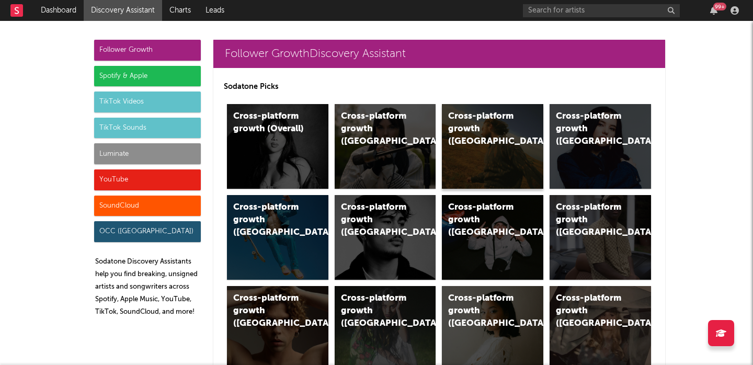
click at [476, 143] on div "Cross-platform growth (US)" at bounding box center [493, 146] width 102 height 85
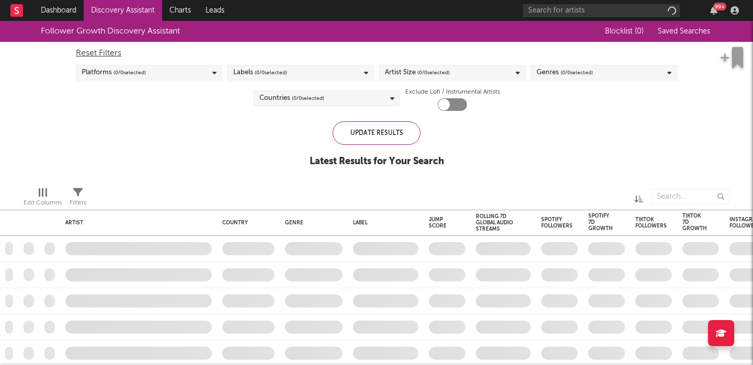
checkbox input "true"
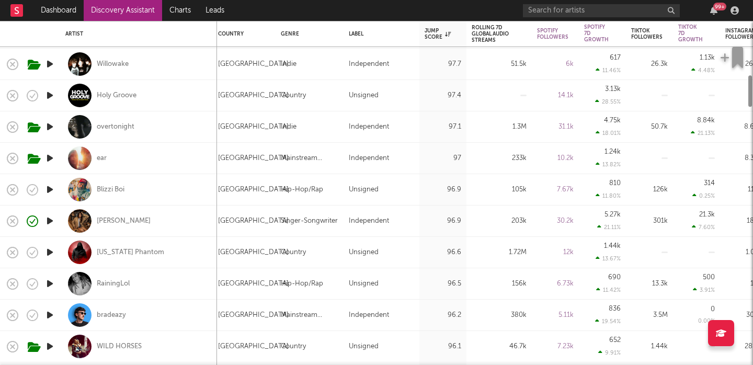
click at [192, 220] on div "Izzy Escobar" at bounding box center [138, 221] width 146 height 31
select select "1w"
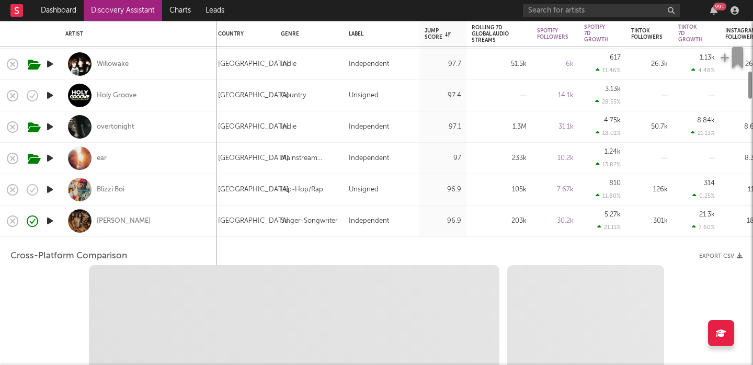
select select "6m"
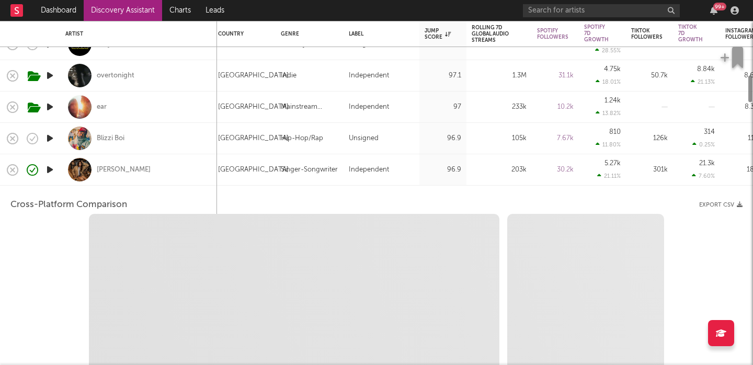
click at [178, 174] on div "Izzy Escobar" at bounding box center [138, 169] width 146 height 31
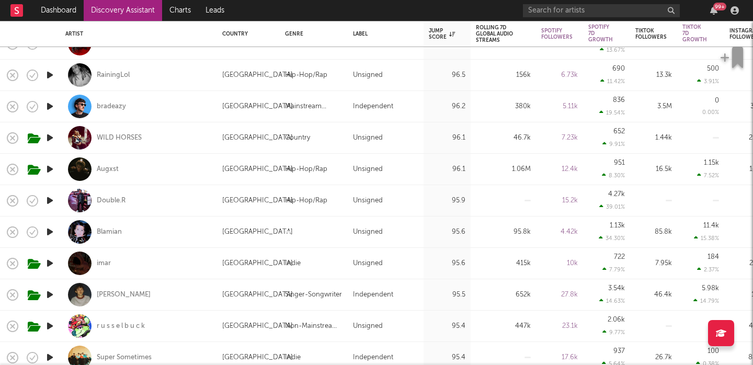
click at [165, 232] on div "Blamian" at bounding box center [138, 232] width 146 height 31
select select "1w"
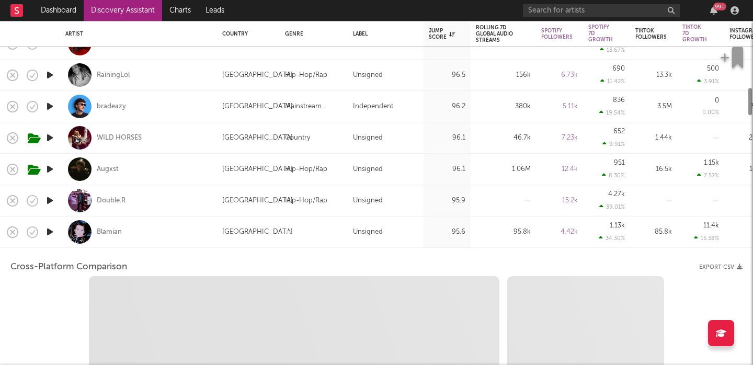
select select "1w"
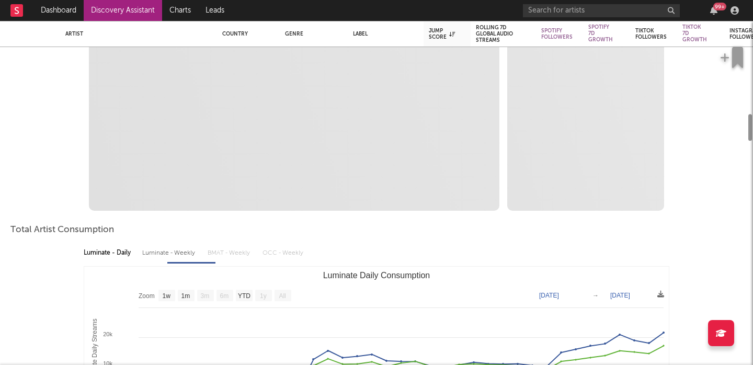
select select "1m"
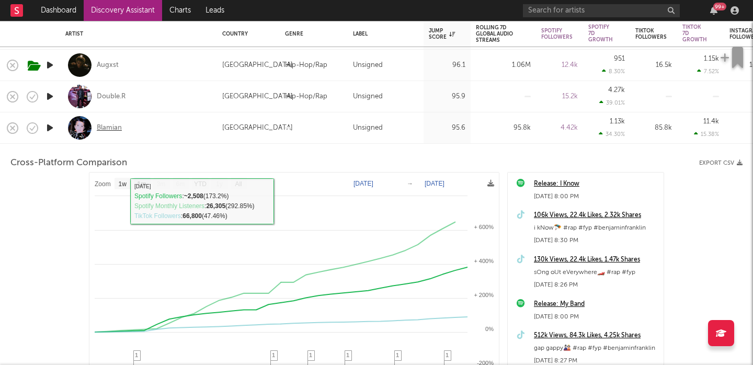
click at [108, 131] on div "Blamian" at bounding box center [109, 127] width 25 height 9
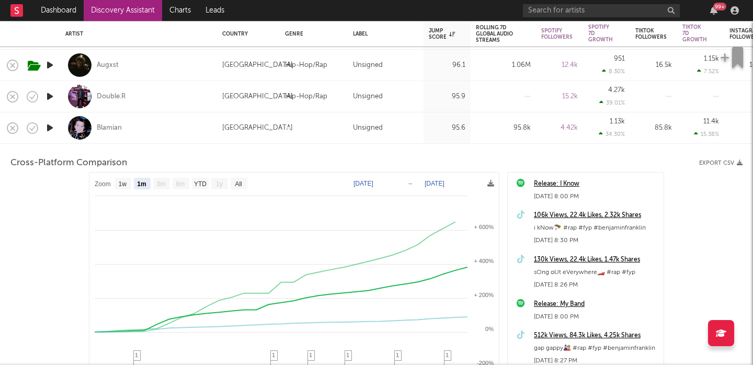
click at [153, 129] on div "Blamian" at bounding box center [138, 127] width 146 height 31
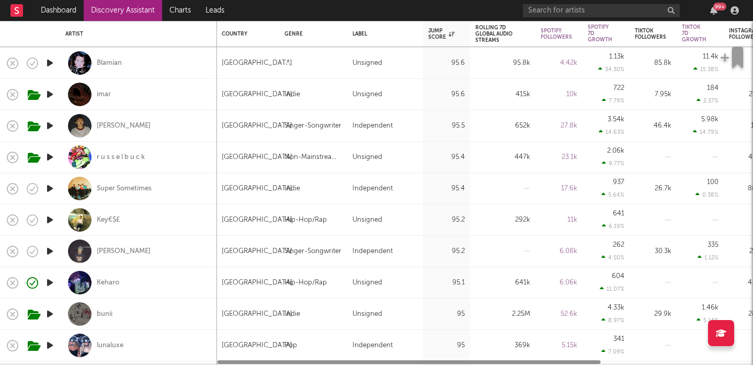
click at [176, 187] on div "Super Sometimes" at bounding box center [138, 188] width 146 height 31
select select "1w"
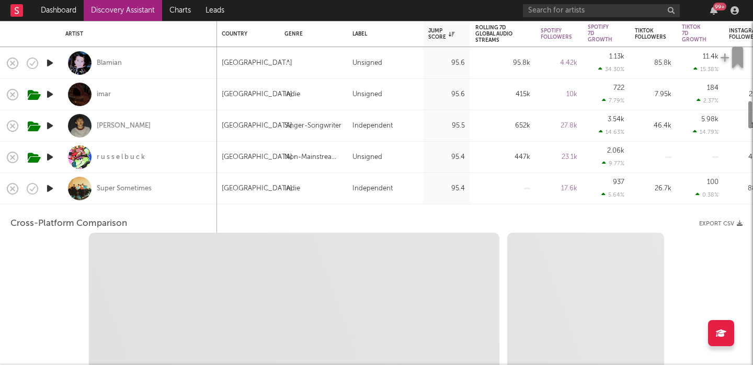
click at [52, 188] on icon "button" at bounding box center [49, 188] width 11 height 13
select select "1w"
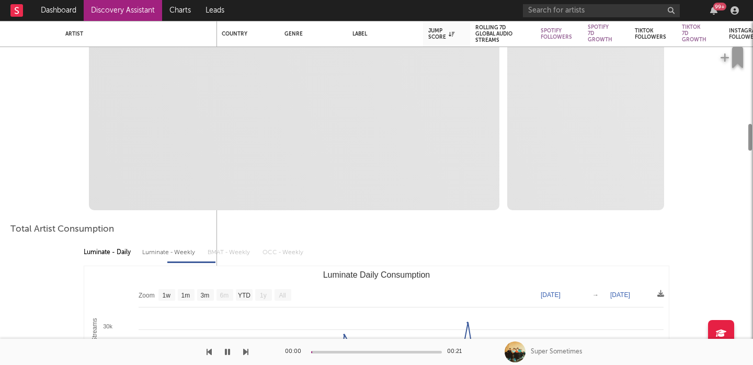
select select "1m"
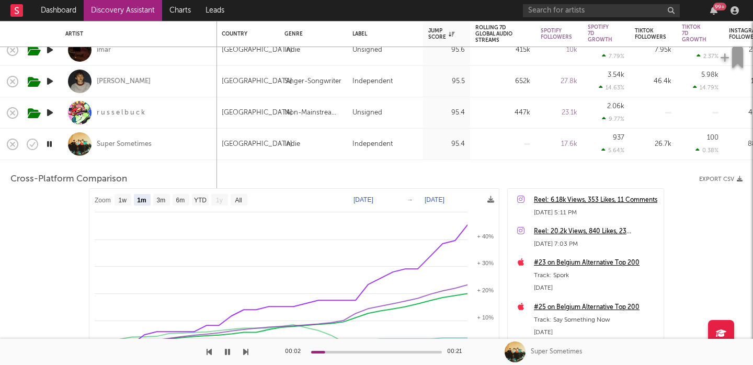
click at [156, 139] on div "Super Sometimes" at bounding box center [138, 144] width 146 height 31
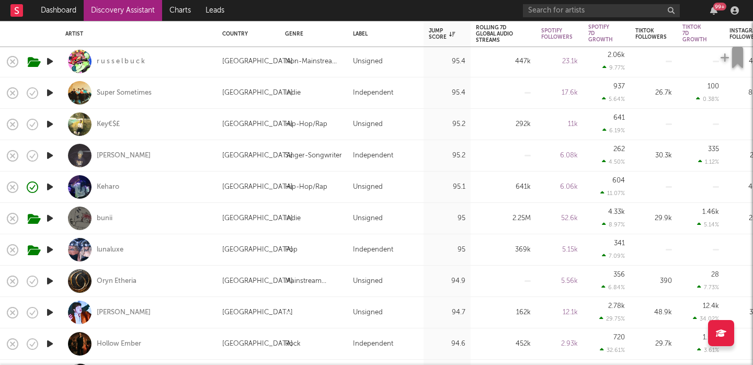
click at [51, 219] on icon "button" at bounding box center [49, 218] width 11 height 13
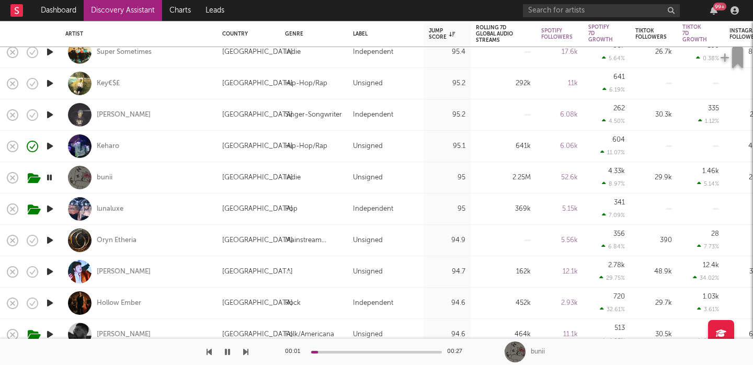
click at [50, 207] on icon "button" at bounding box center [49, 208] width 11 height 13
click at [51, 173] on icon "button" at bounding box center [49, 177] width 11 height 13
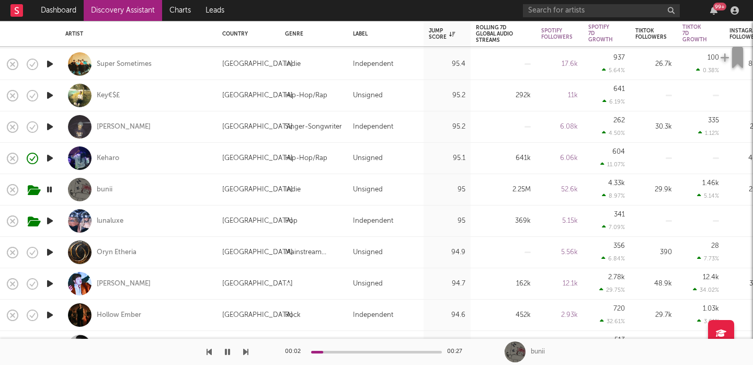
click at [148, 181] on div "bunii" at bounding box center [138, 189] width 146 height 31
select select "1w"
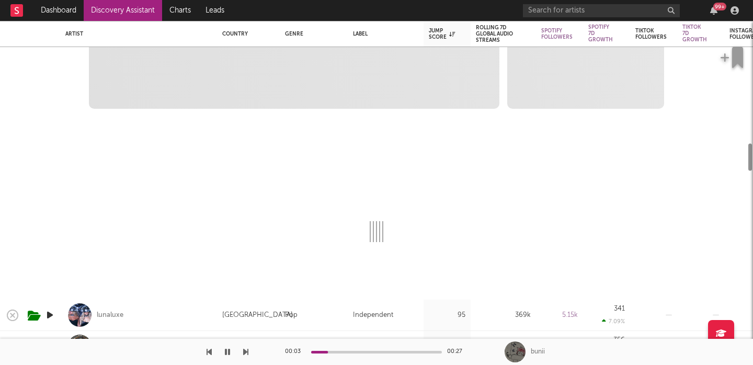
select select "6m"
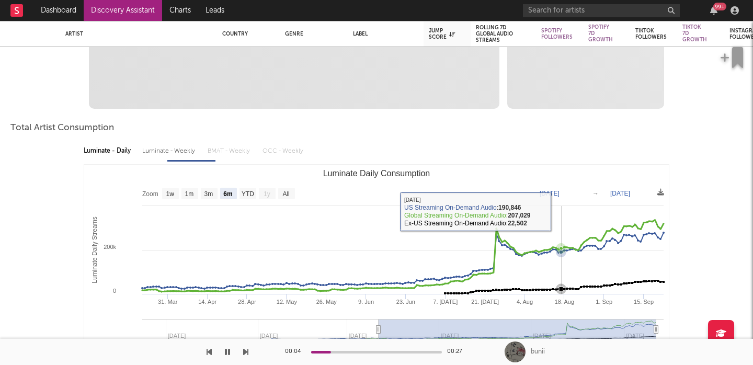
select select "1m"
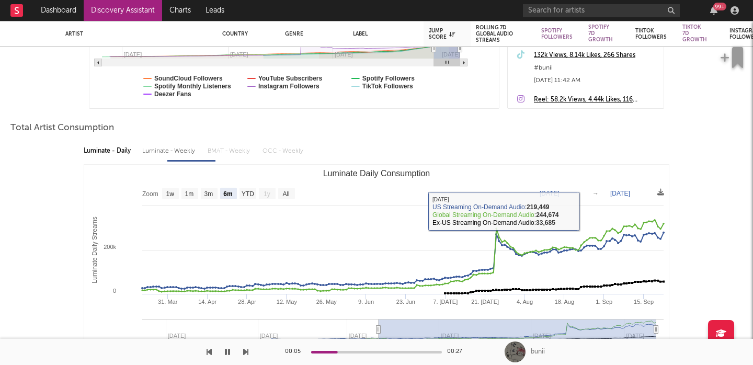
click at [154, 150] on div "Luminate - Weekly" at bounding box center [169, 151] width 55 height 18
select select "6m"
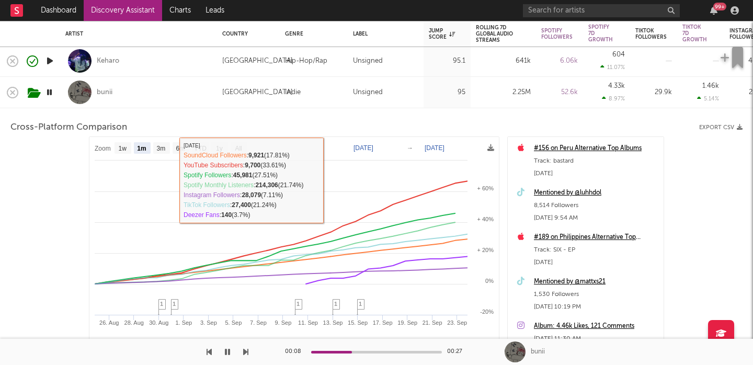
click at [175, 96] on div "bunii" at bounding box center [138, 92] width 146 height 31
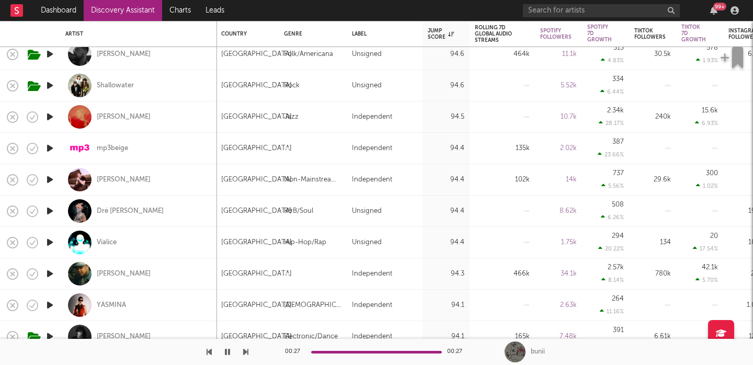
click at [47, 176] on icon "button" at bounding box center [49, 179] width 11 height 13
click at [194, 170] on div "[PERSON_NAME]" at bounding box center [138, 179] width 146 height 31
select select "1w"
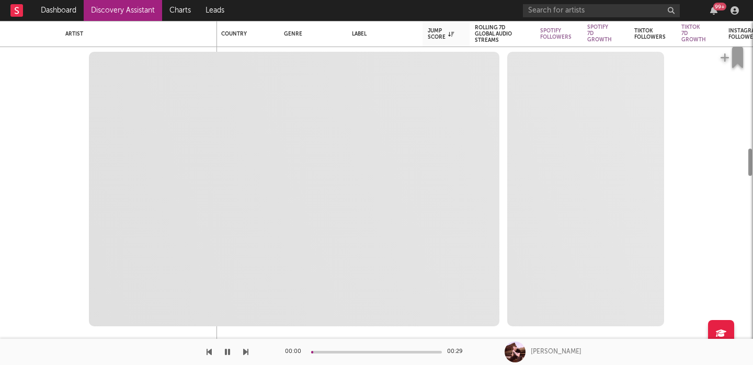
select select "6m"
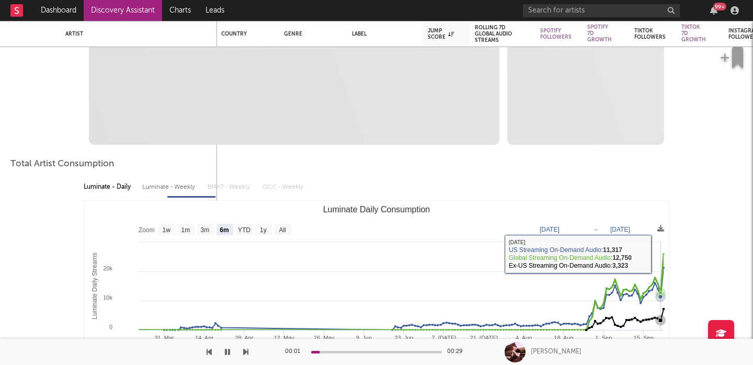
select select "1m"
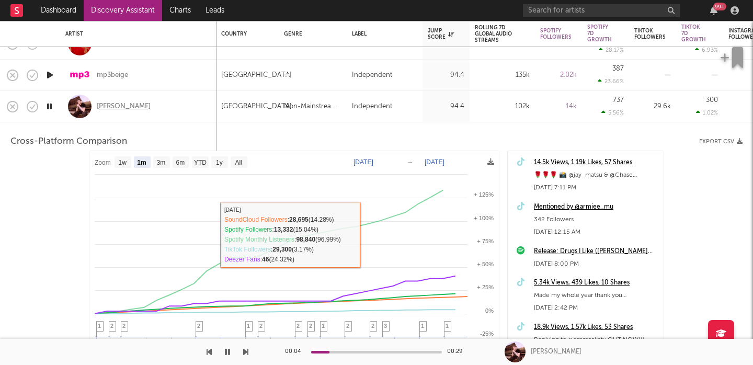
click at [108, 105] on div "[PERSON_NAME]" at bounding box center [124, 106] width 54 height 9
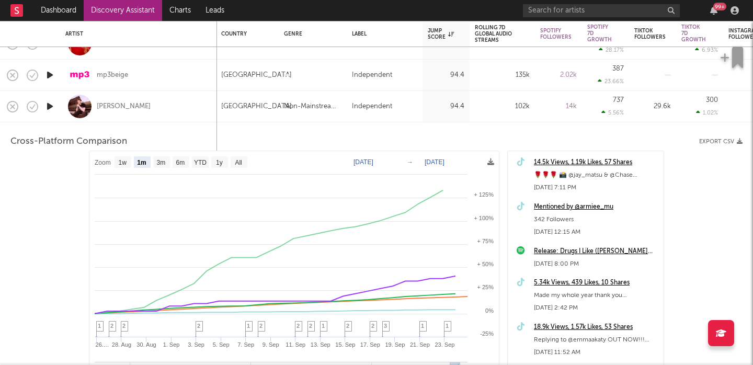
click at [151, 103] on div "[PERSON_NAME]" at bounding box center [138, 106] width 146 height 31
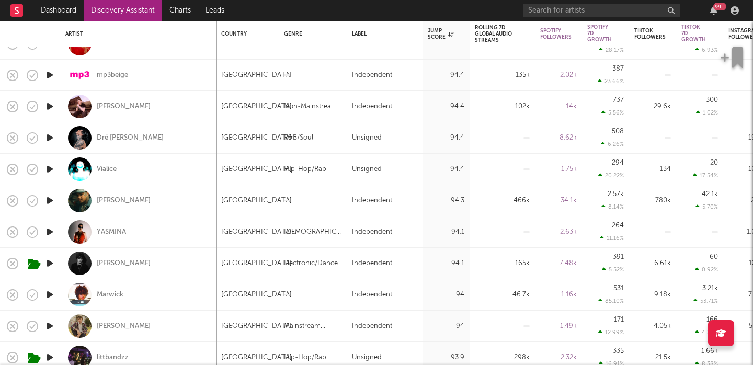
click at [49, 77] on icon "button" at bounding box center [49, 75] width 11 height 13
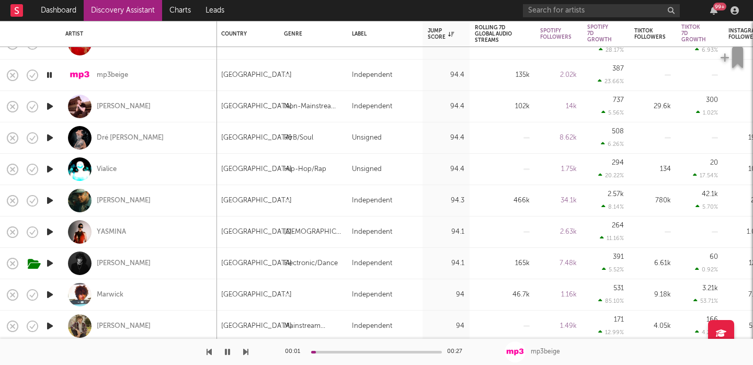
click at [165, 72] on div "mp3beige" at bounding box center [138, 75] width 146 height 31
select select "1w"
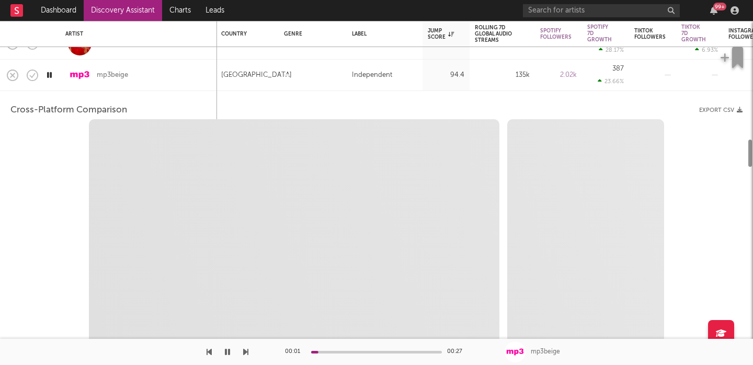
select select "1w"
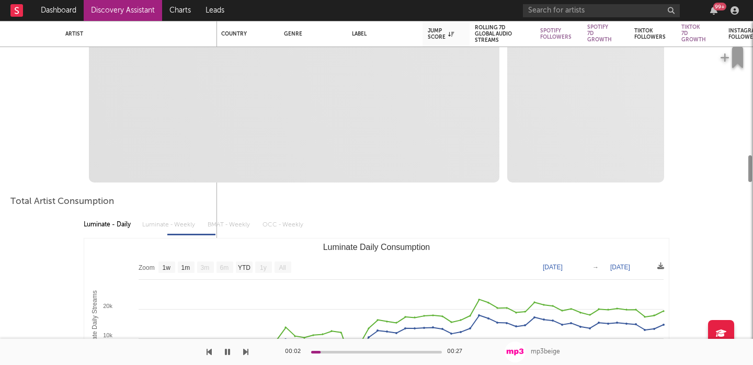
select select "1m"
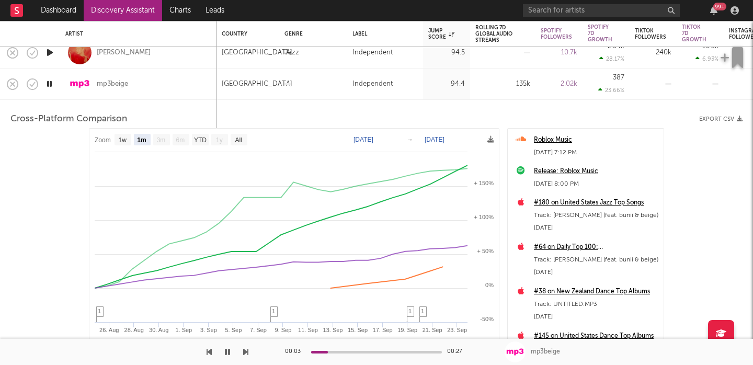
click at [162, 84] on div "mp3beige" at bounding box center [138, 84] width 146 height 31
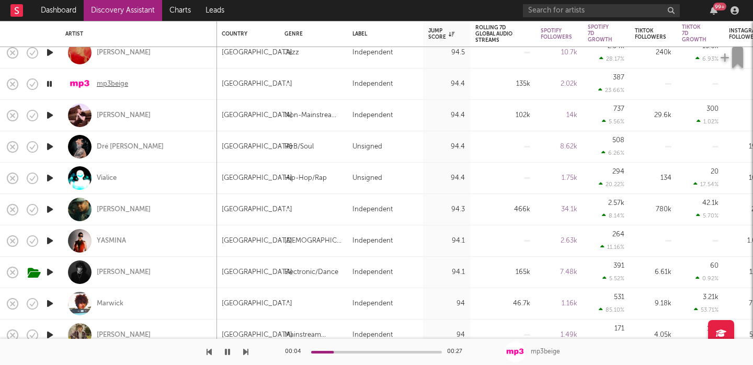
click at [113, 86] on div "mp3beige" at bounding box center [112, 84] width 31 height 9
click at [47, 273] on icon "button" at bounding box center [49, 272] width 11 height 13
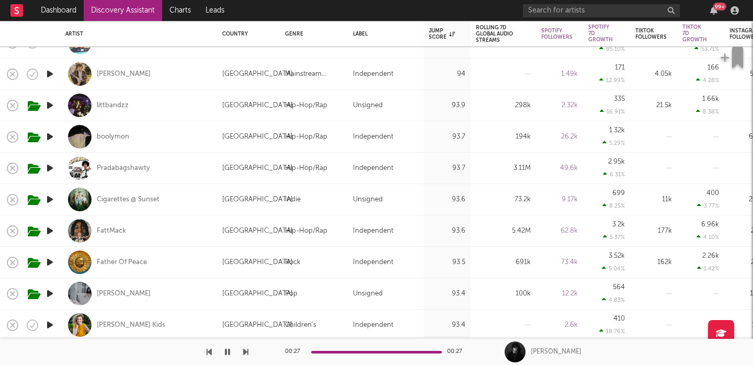
click at [160, 292] on div "Cece Natalie" at bounding box center [138, 293] width 146 height 31
select select "1w"
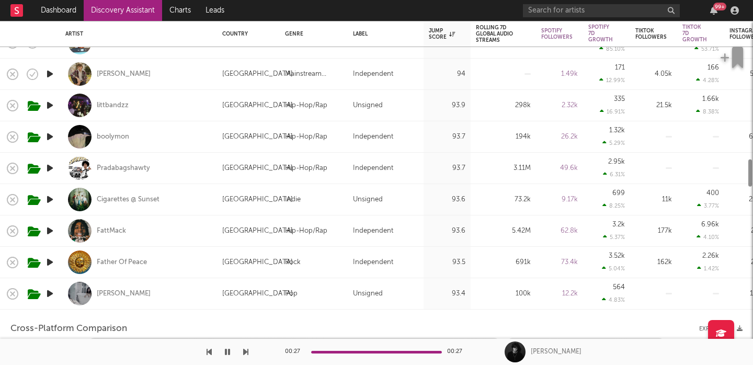
select select "6m"
click at [50, 295] on icon "button" at bounding box center [49, 293] width 11 height 13
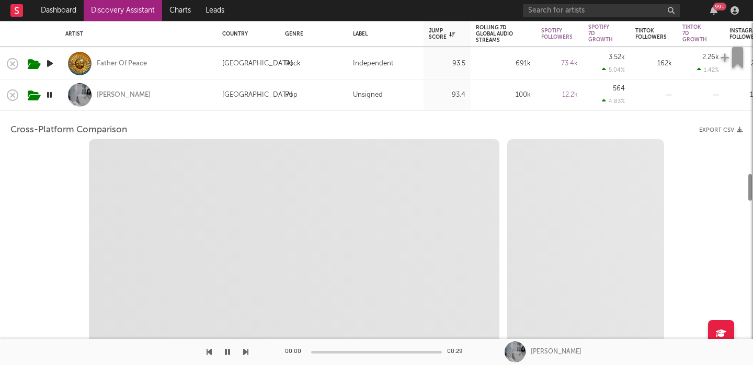
select select "1m"
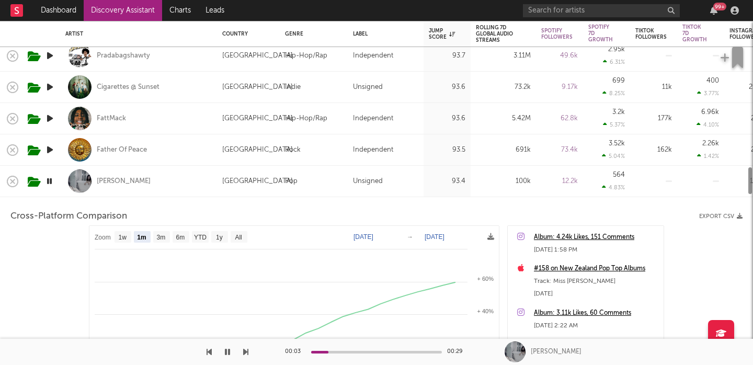
click at [183, 186] on div "Cece Natalie" at bounding box center [138, 181] width 146 height 31
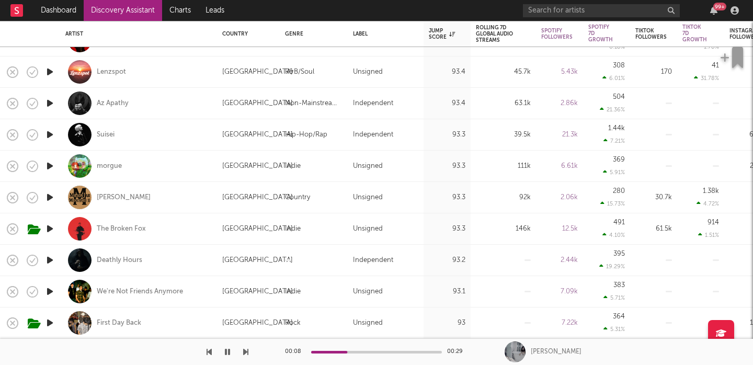
click at [47, 229] on icon "button" at bounding box center [49, 228] width 11 height 13
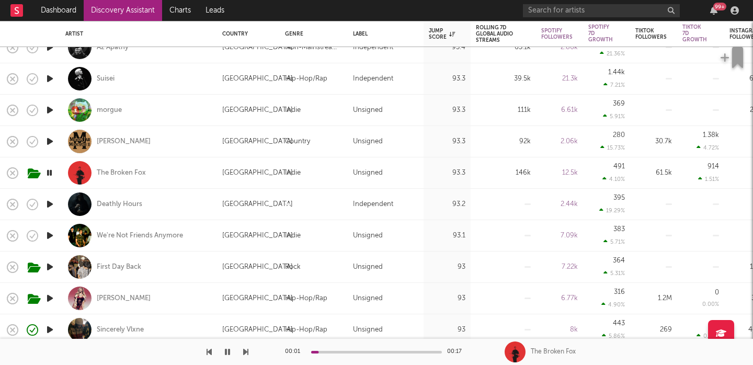
click at [207, 173] on div "The Broken Fox" at bounding box center [138, 172] width 146 height 31
select select "1w"
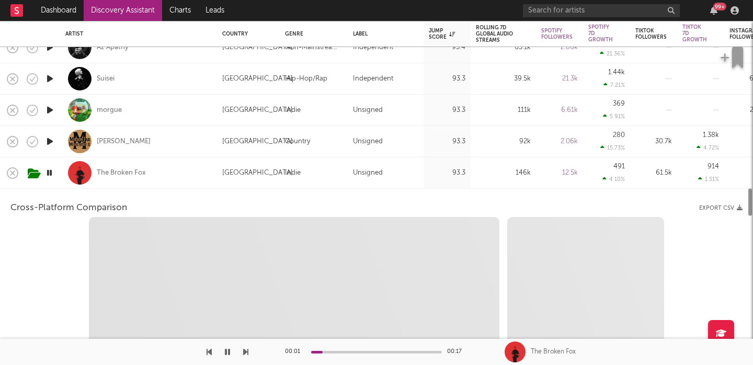
select select "1w"
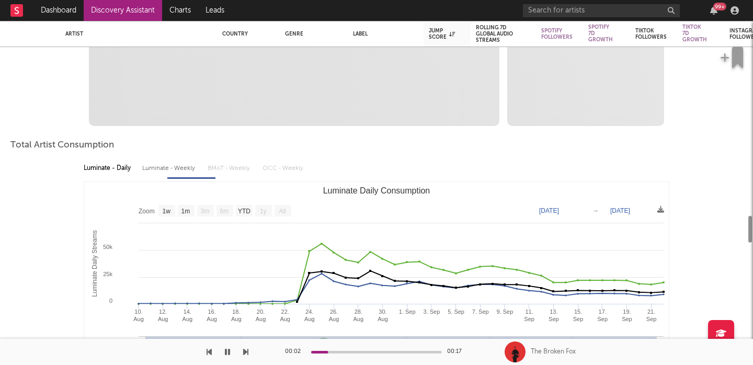
select select "1m"
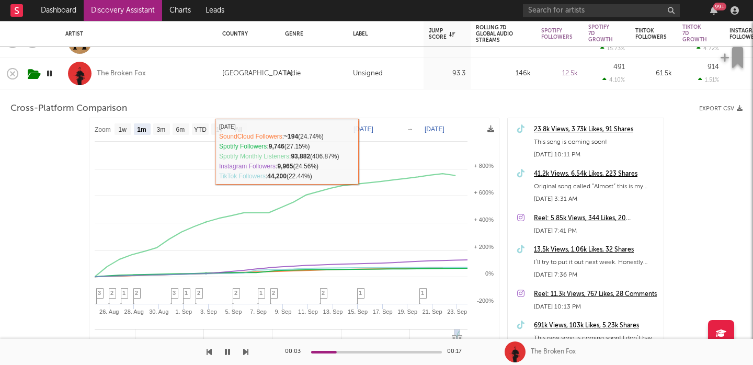
click at [188, 77] on div "The Broken Fox" at bounding box center [138, 73] width 146 height 31
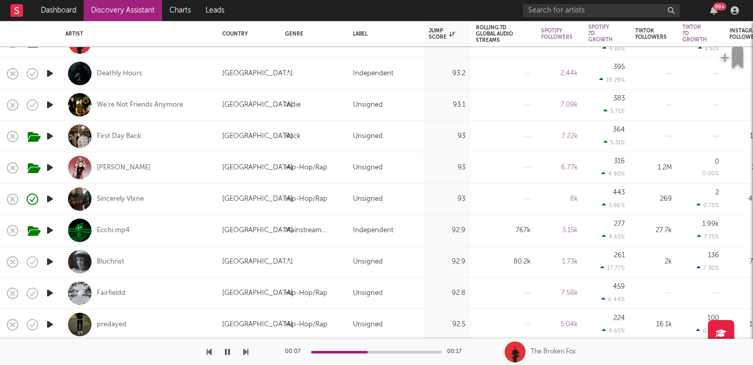
click at [53, 199] on icon "button" at bounding box center [49, 199] width 11 height 13
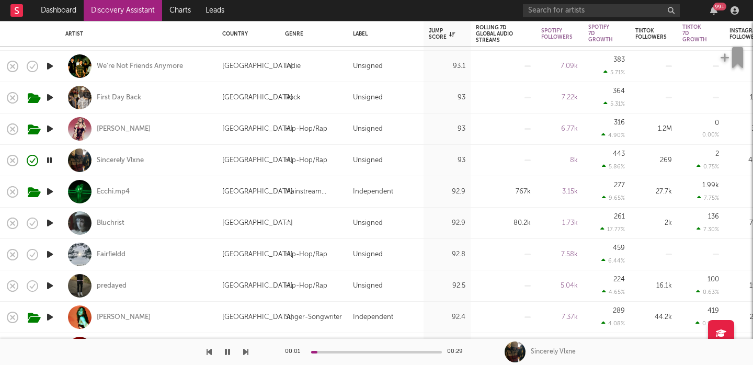
click at [186, 152] on div "Sincerely Vlxne" at bounding box center [138, 160] width 146 height 31
select select "1w"
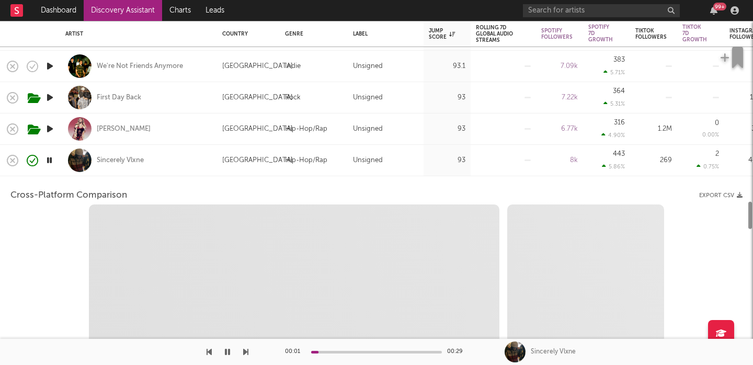
select select "6m"
click at [186, 152] on div "Sincerely Vlxne" at bounding box center [138, 160] width 146 height 31
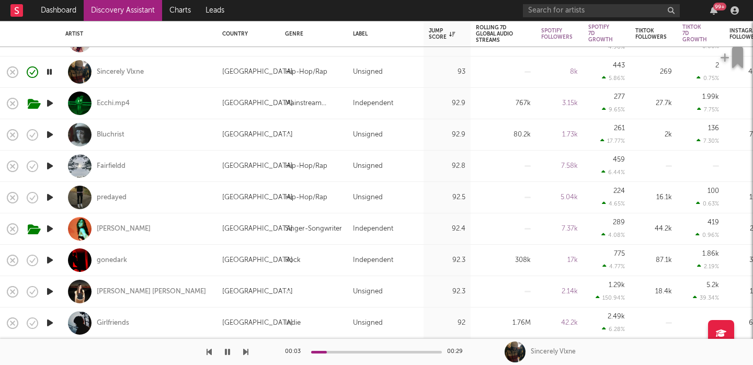
click at [48, 105] on icon "button" at bounding box center [49, 103] width 11 height 13
click at [201, 105] on div "Ecchi.mp4" at bounding box center [138, 103] width 146 height 31
select select "1w"
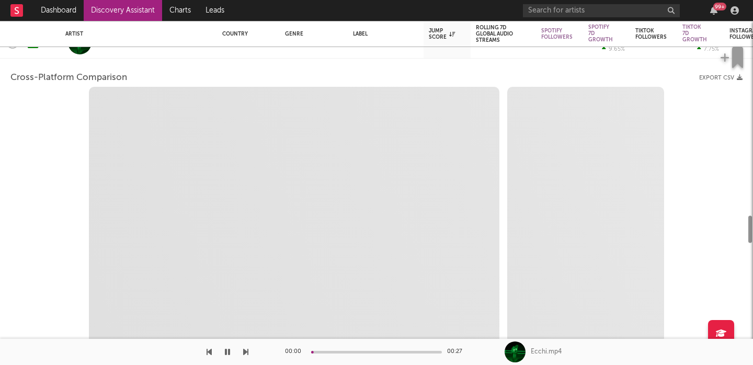
select select "1w"
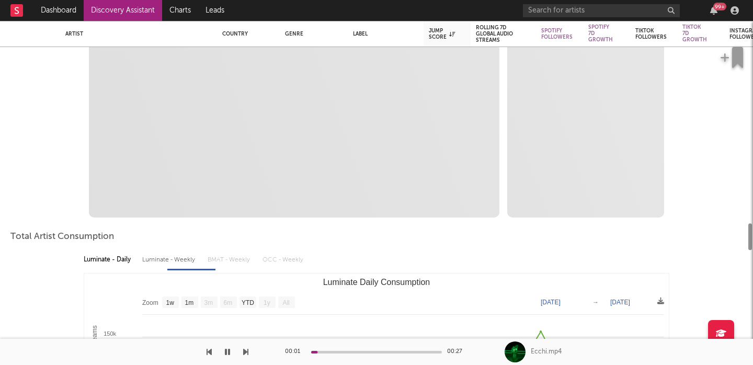
select select "1m"
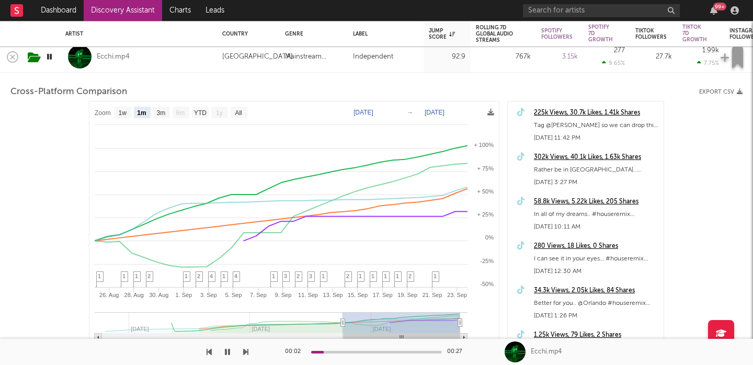
click at [185, 64] on div "Ecchi.mp4" at bounding box center [138, 56] width 146 height 31
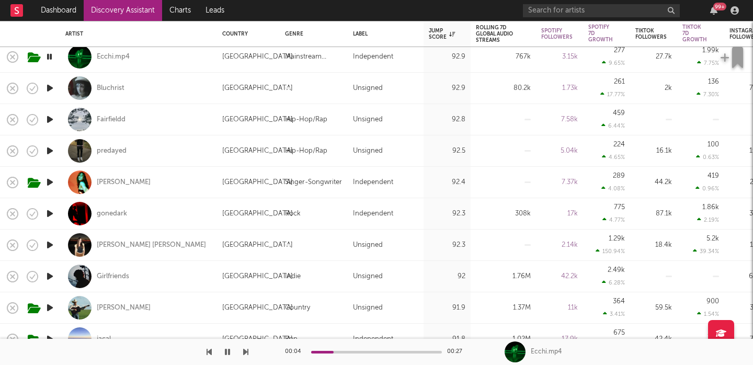
click at [50, 151] on icon "button" at bounding box center [49, 150] width 11 height 13
click at [56, 250] on div at bounding box center [49, 245] width 21 height 31
select select "1w"
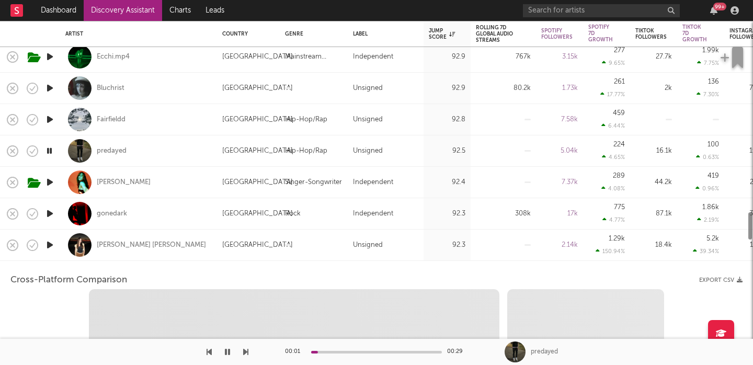
select select "1w"
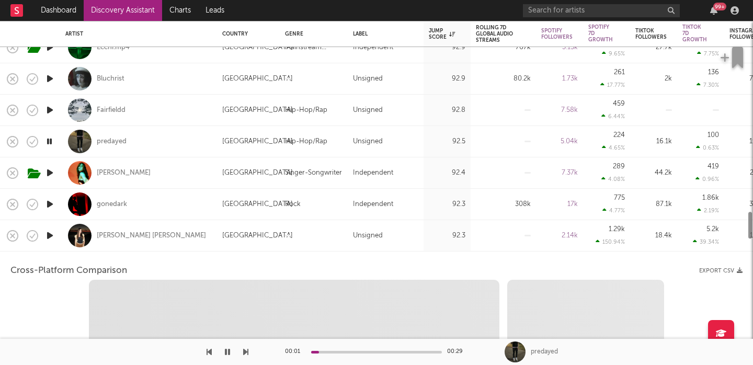
select select "1m"
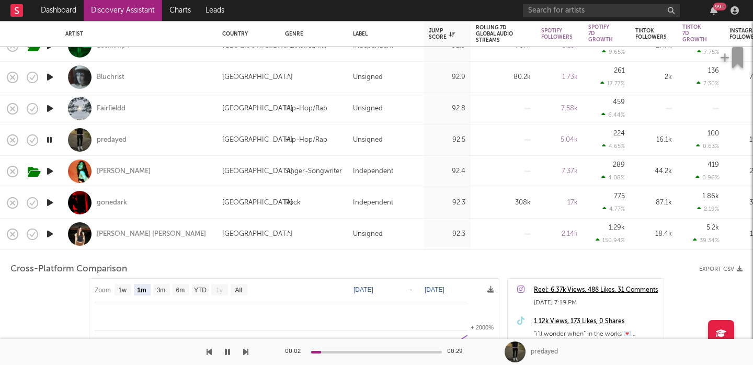
click at [52, 234] on icon "button" at bounding box center [49, 234] width 11 height 13
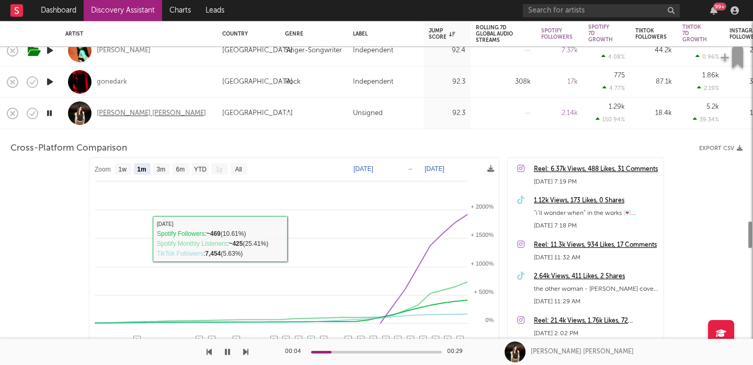
click at [106, 111] on div "[PERSON_NAME] [PERSON_NAME]" at bounding box center [151, 113] width 109 height 9
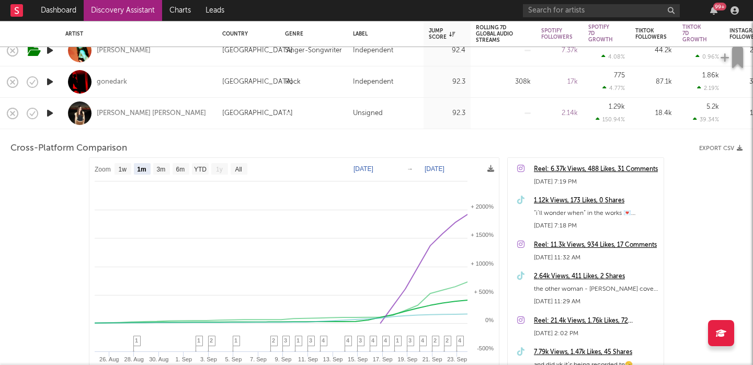
click at [185, 104] on div "[PERSON_NAME] [PERSON_NAME]" at bounding box center [138, 113] width 146 height 31
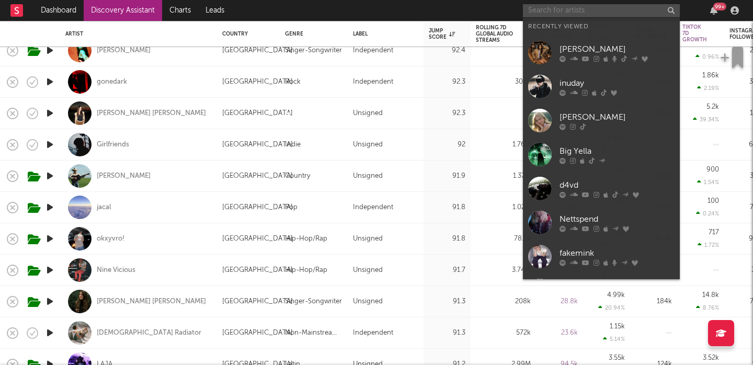
click at [551, 9] on input "text" at bounding box center [601, 10] width 157 height 13
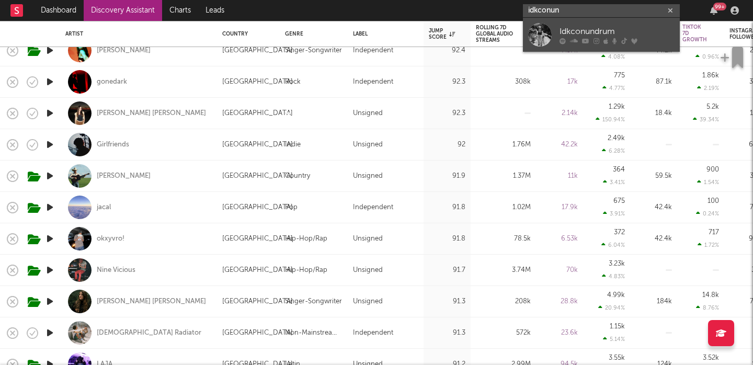
type input "idkconun"
click at [545, 26] on div at bounding box center [540, 35] width 24 height 24
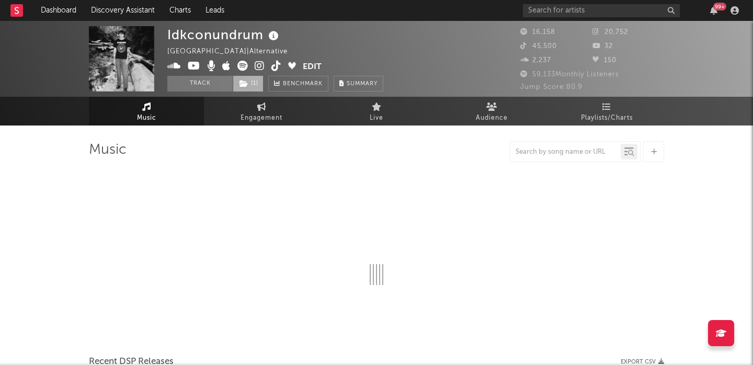
select select "6m"
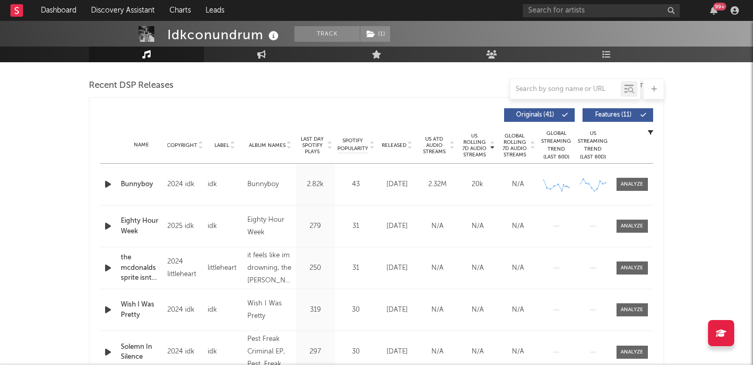
scroll to position [372, 0]
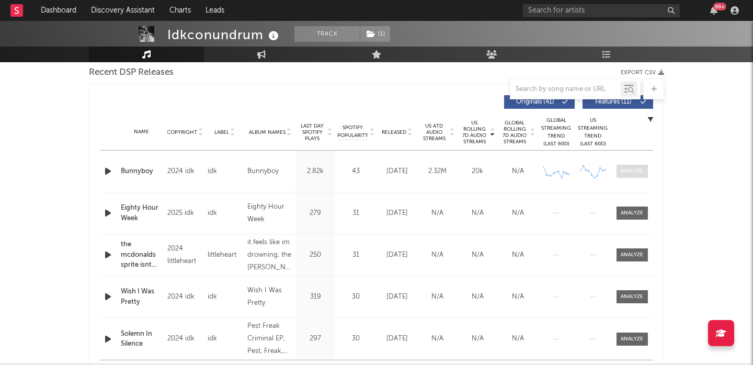
click at [630, 177] on span at bounding box center [632, 171] width 31 height 13
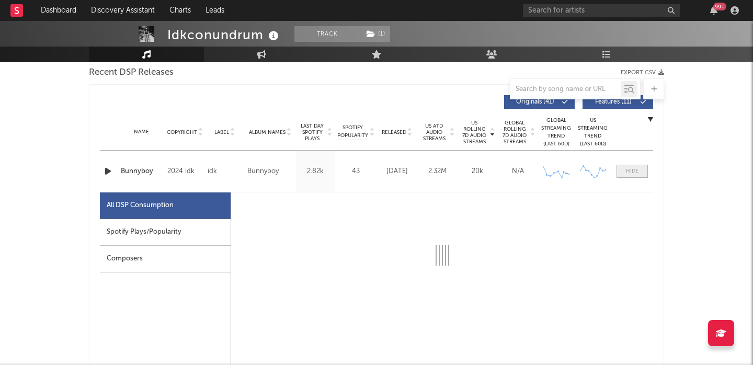
click at [630, 177] on span at bounding box center [632, 171] width 31 height 13
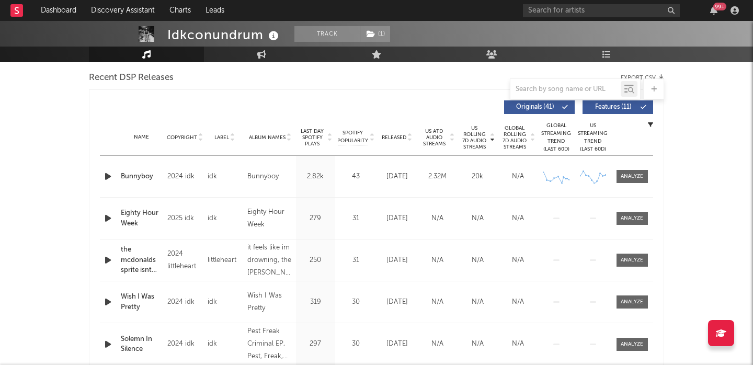
scroll to position [365, 0]
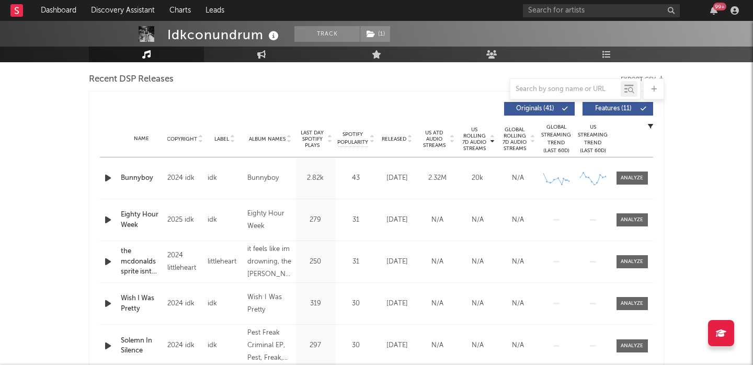
click at [318, 136] on span "Last Day Spotify Plays" at bounding box center [313, 139] width 28 height 19
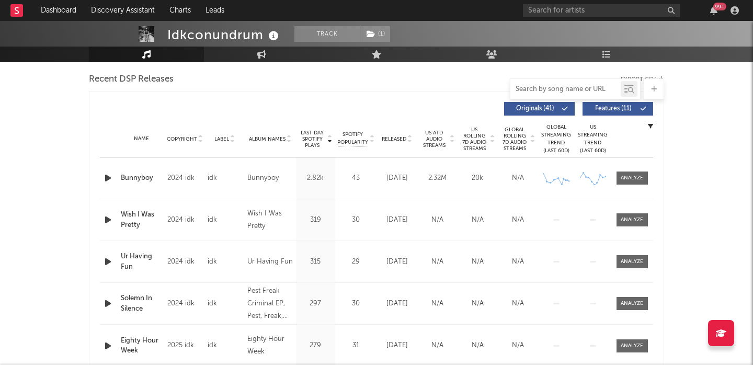
click at [553, 91] on input "text" at bounding box center [566, 89] width 110 height 8
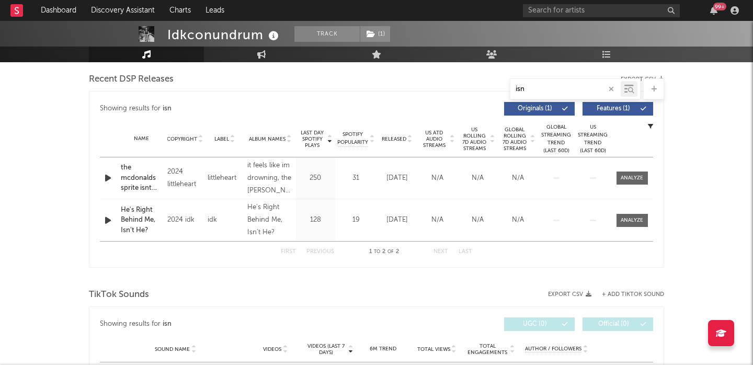
type input "isn"
click at [644, 227] on div "Name He's Right Behind Me, Isn't He? Copyright 2024 idk Label idk Album Names H…" at bounding box center [377, 220] width 554 height 42
click at [636, 223] on div at bounding box center [632, 221] width 22 height 8
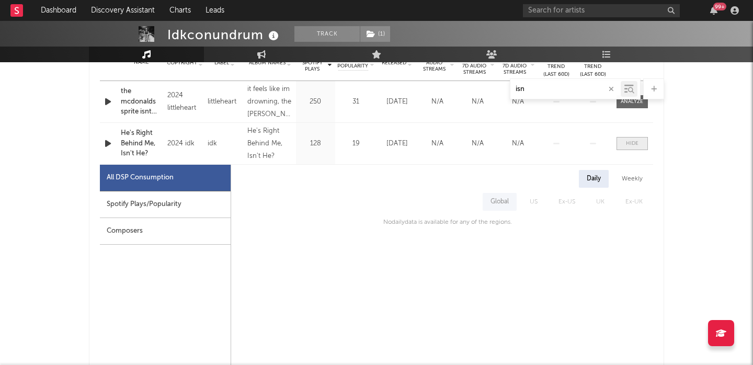
scroll to position [449, 0]
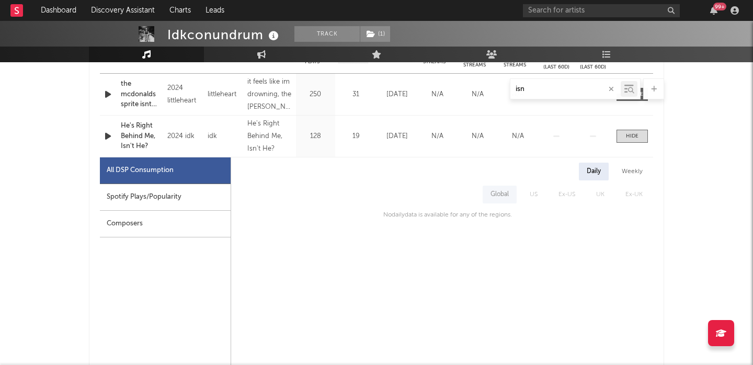
click at [164, 188] on div "Spotify Plays/Popularity" at bounding box center [165, 197] width 131 height 27
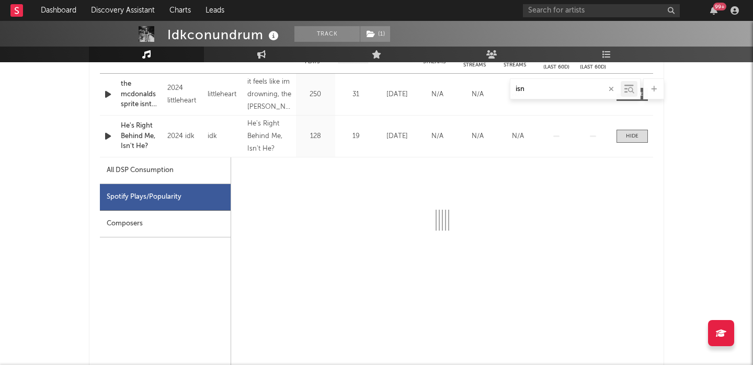
select select "6m"
select select "1w"
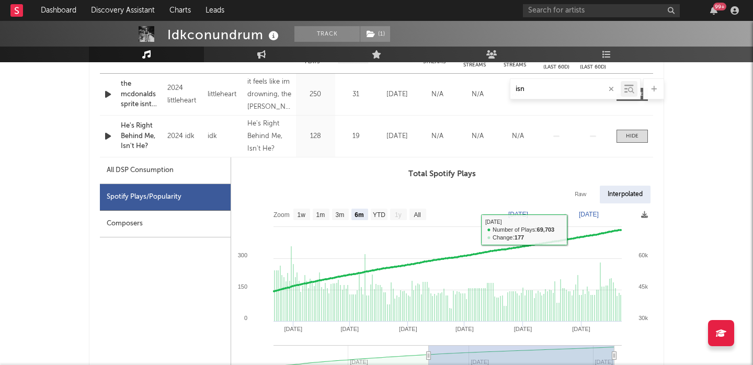
click at [589, 193] on div "Raw" at bounding box center [581, 195] width 28 height 18
select select "6m"
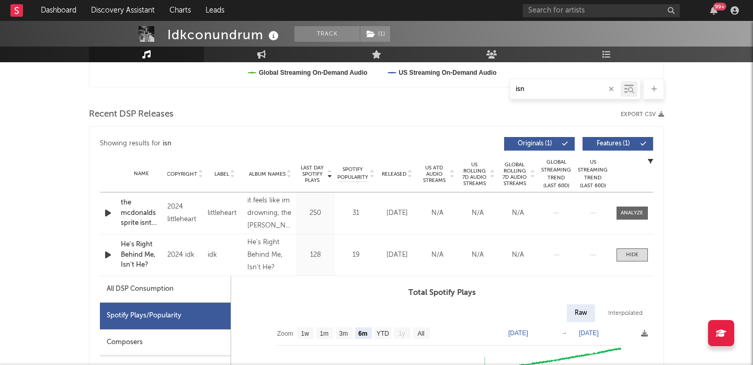
scroll to position [325, 0]
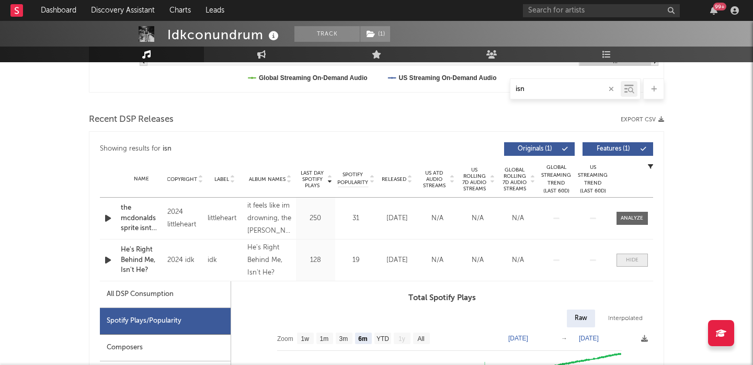
click at [637, 263] on div at bounding box center [632, 260] width 13 height 8
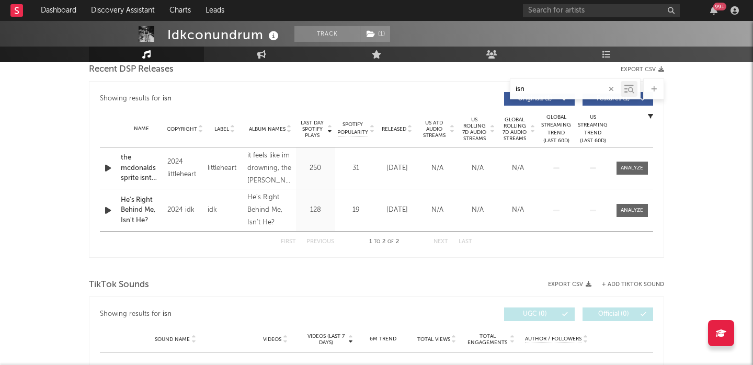
scroll to position [405, 0]
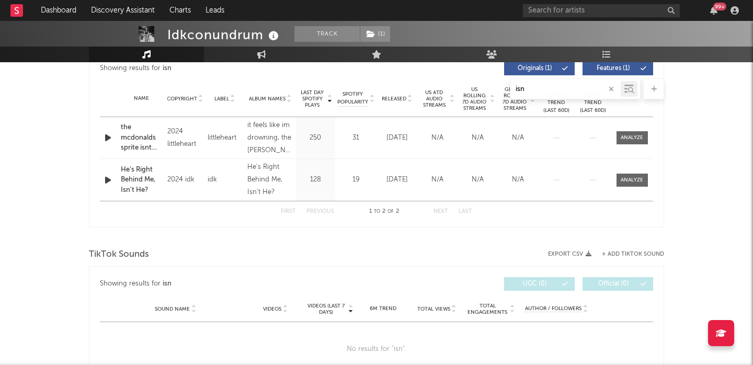
click at [611, 87] on icon "button" at bounding box center [611, 89] width 5 height 7
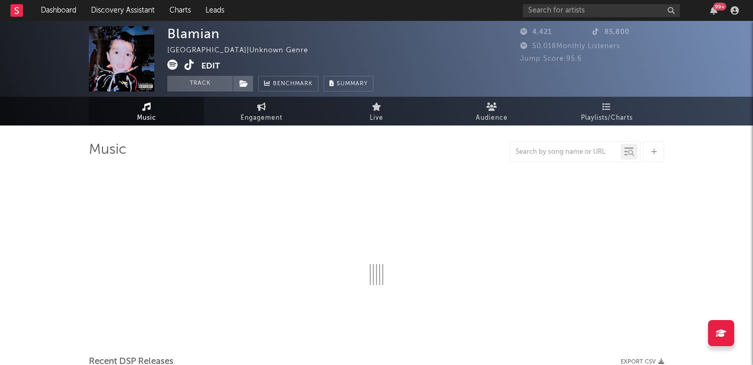
select select "1w"
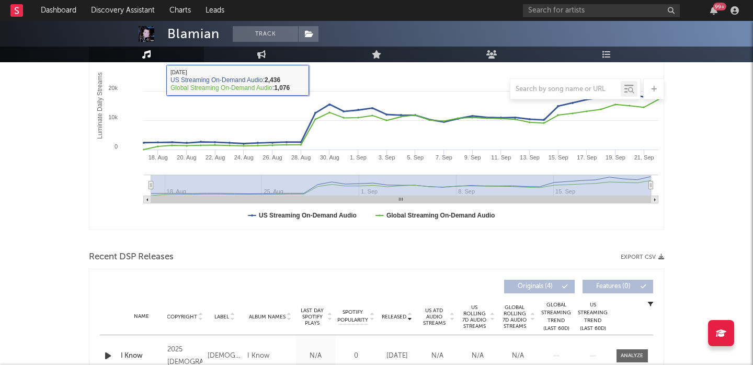
scroll to position [276, 0]
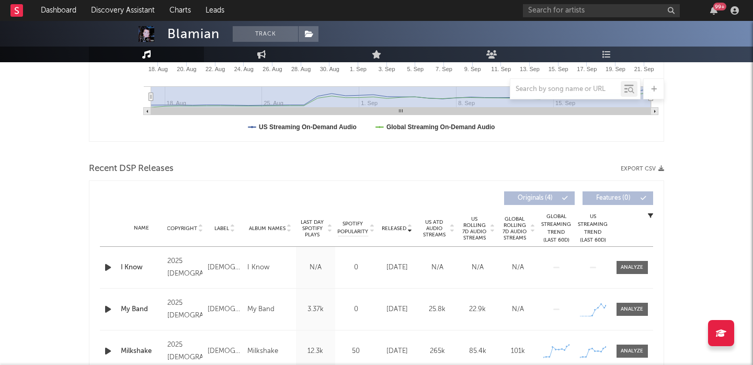
click at [99, 268] on div "Released Copyright Label Album Names Last Day Spotify Plays Spotify Popularity …" at bounding box center [377, 311] width 576 height 261
click at [110, 268] on icon "button" at bounding box center [108, 267] width 11 height 13
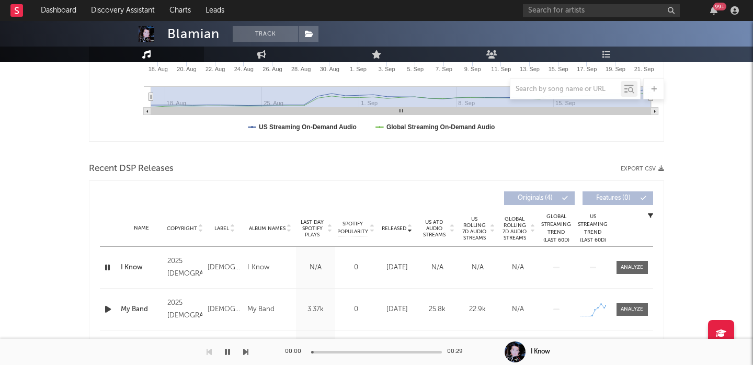
click at [477, 221] on span "US Rolling 7D Audio Streams" at bounding box center [474, 228] width 29 height 25
click at [113, 264] on icon "button" at bounding box center [108, 267] width 11 height 13
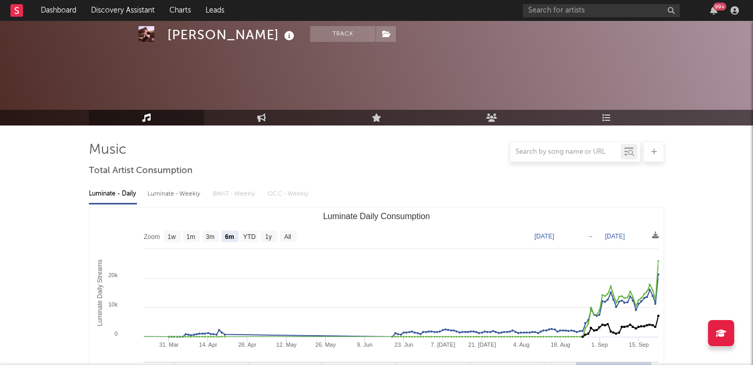
select select "6m"
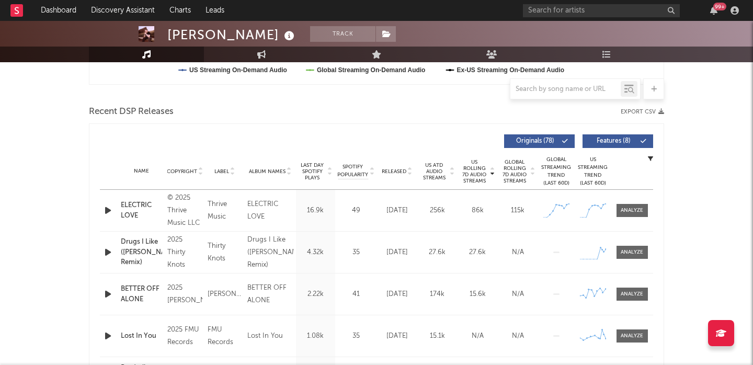
scroll to position [333, 0]
click at [391, 169] on span "Released" at bounding box center [394, 171] width 25 height 6
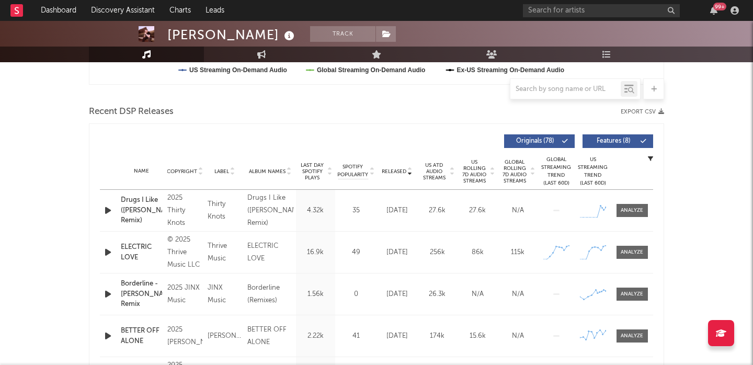
click at [109, 213] on icon "button" at bounding box center [108, 210] width 11 height 13
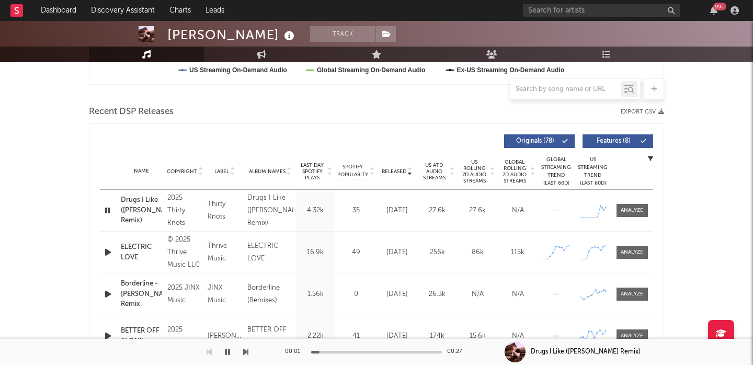
click at [110, 254] on icon "button" at bounding box center [108, 252] width 11 height 13
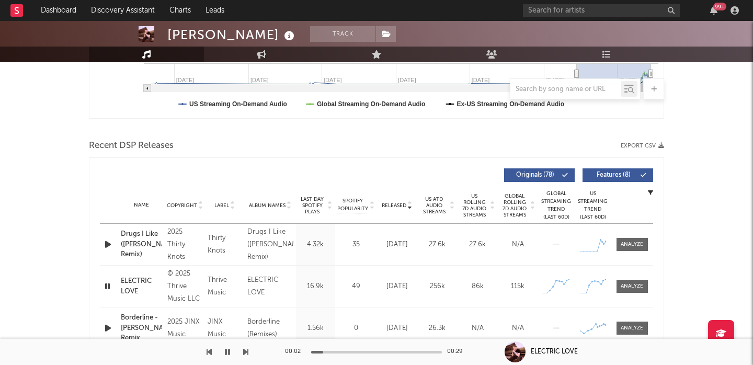
scroll to position [366, 0]
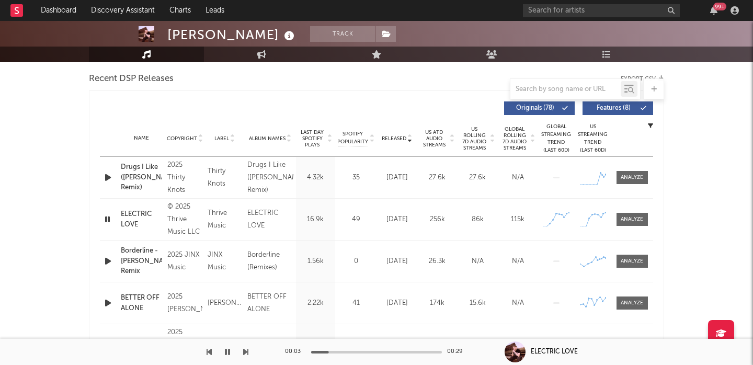
click at [108, 177] on icon "button" at bounding box center [108, 177] width 11 height 13
click at [593, 106] on span "Features ( 8 )" at bounding box center [614, 108] width 48 height 6
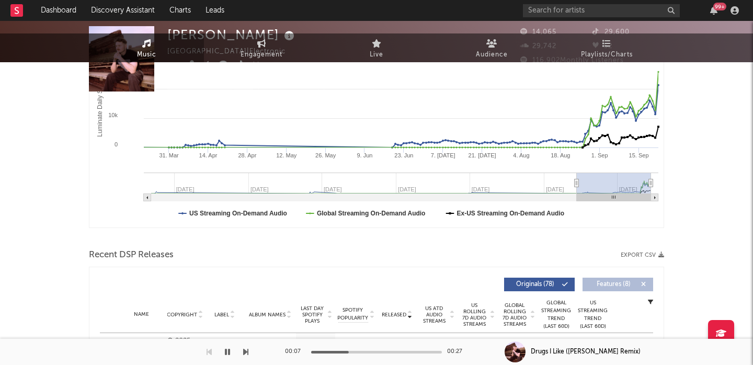
scroll to position [0, 0]
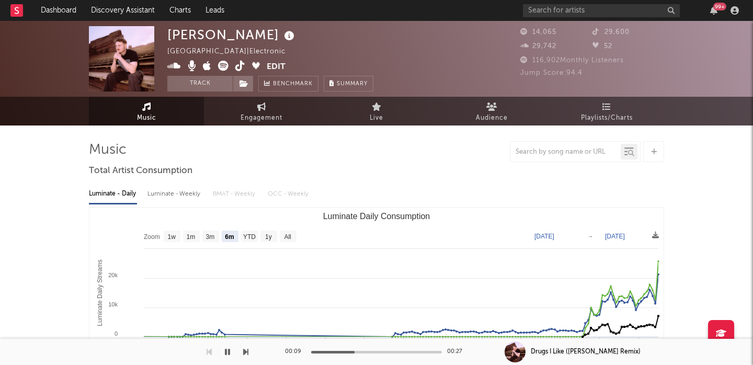
click at [227, 64] on icon at bounding box center [223, 66] width 10 height 10
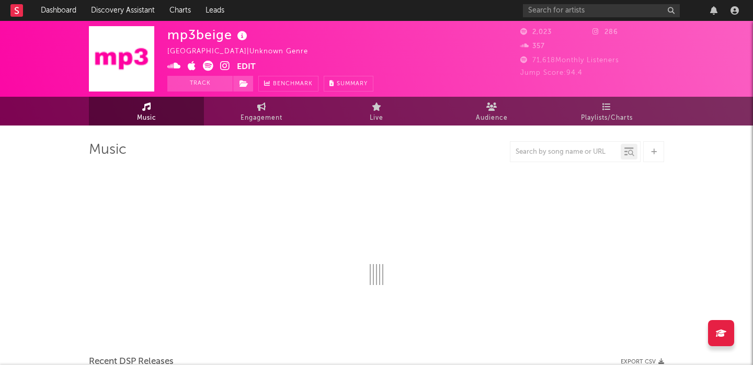
select select "1w"
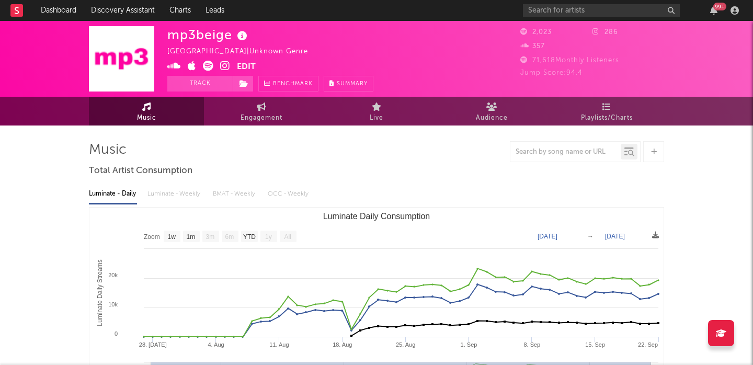
click at [224, 61] on icon at bounding box center [225, 66] width 10 height 10
click at [205, 64] on icon at bounding box center [208, 66] width 10 height 10
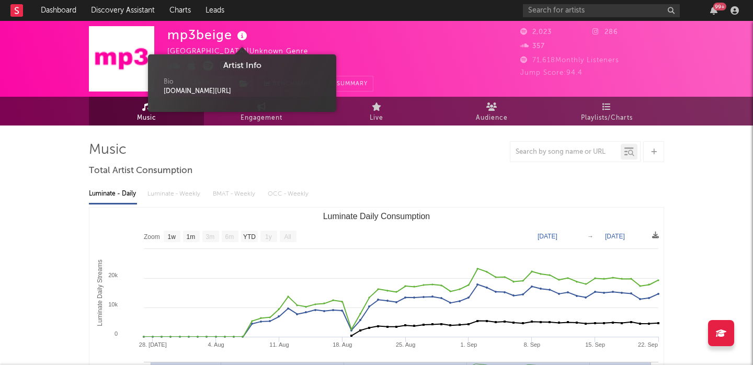
click at [242, 36] on icon at bounding box center [242, 36] width 15 height 15
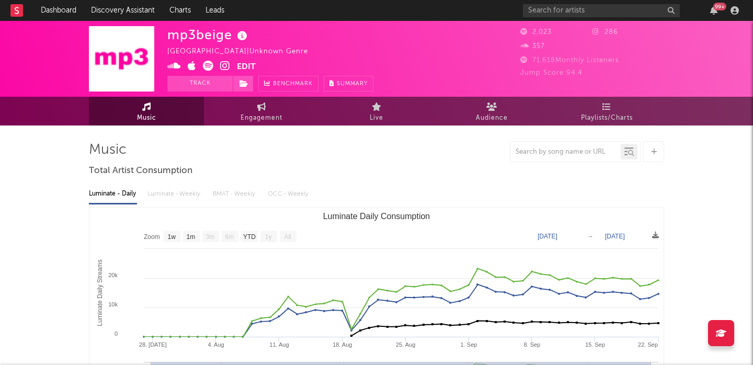
click at [251, 149] on div at bounding box center [377, 151] width 576 height 21
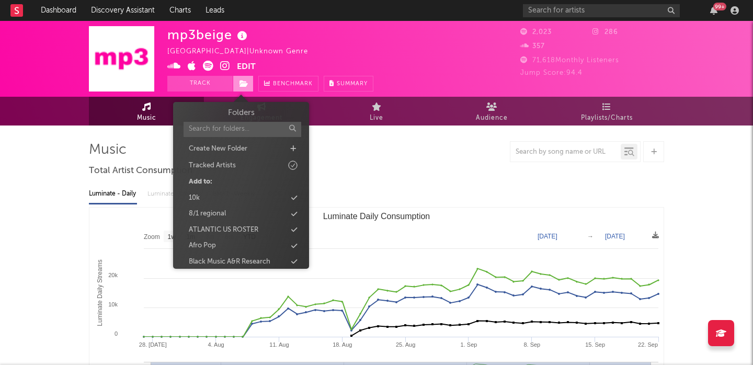
click at [236, 87] on span at bounding box center [243, 84] width 21 height 16
type input "pop"
click at [239, 211] on div "Pop / Rock Research" at bounding box center [221, 213] width 64 height 10
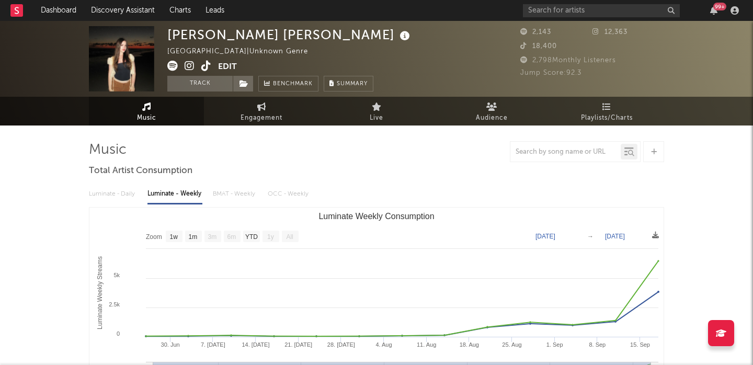
select select "1w"
click at [193, 64] on icon at bounding box center [190, 66] width 10 height 10
click at [248, 80] on span at bounding box center [243, 84] width 21 height 16
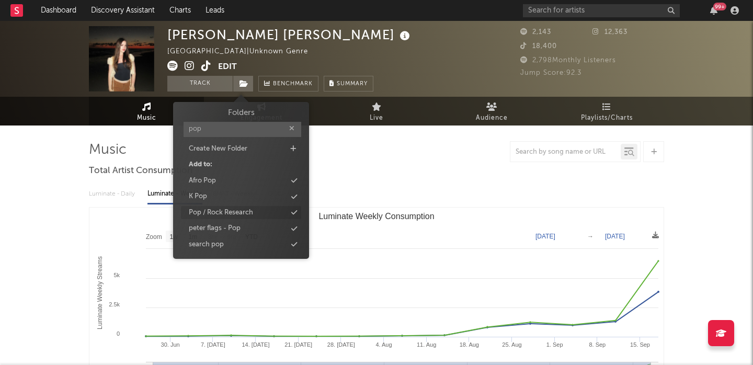
type input "pop"
click at [247, 207] on div "Pop / Rock Research" at bounding box center [241, 213] width 120 height 14
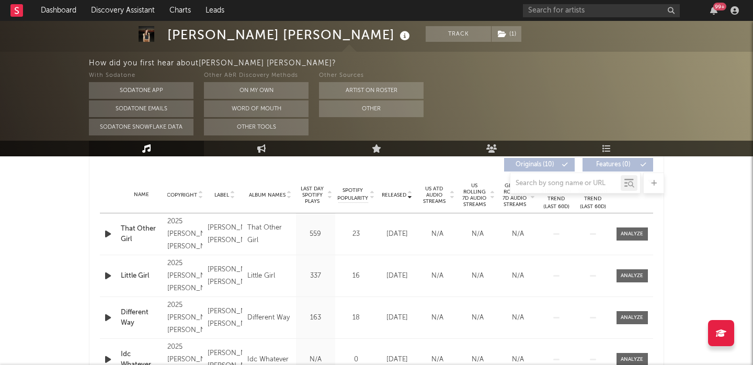
scroll to position [399, 0]
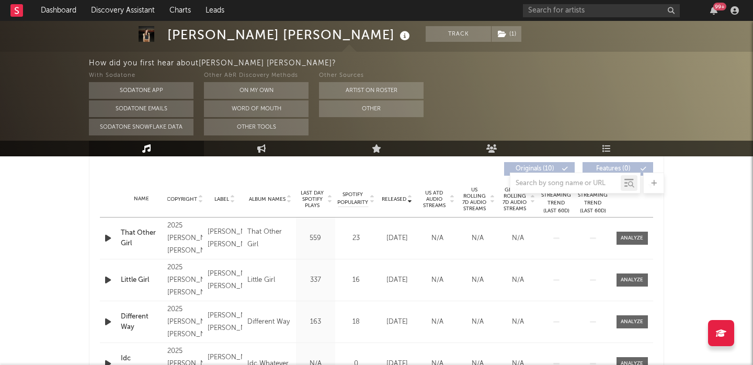
click at [478, 202] on span "US Rolling 7D Audio Streams" at bounding box center [474, 199] width 29 height 25
click at [108, 234] on icon "button" at bounding box center [108, 238] width 11 height 13
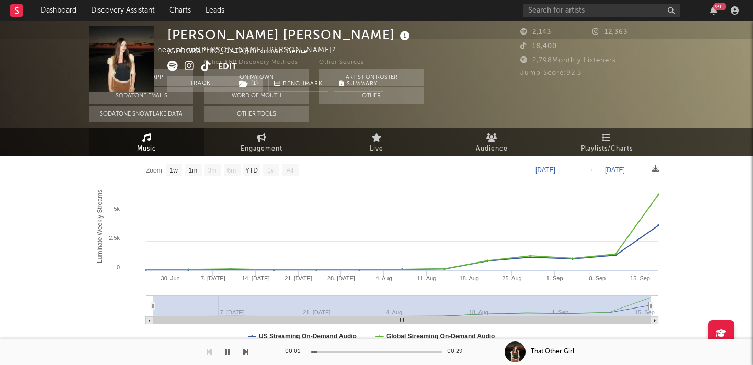
scroll to position [0, 0]
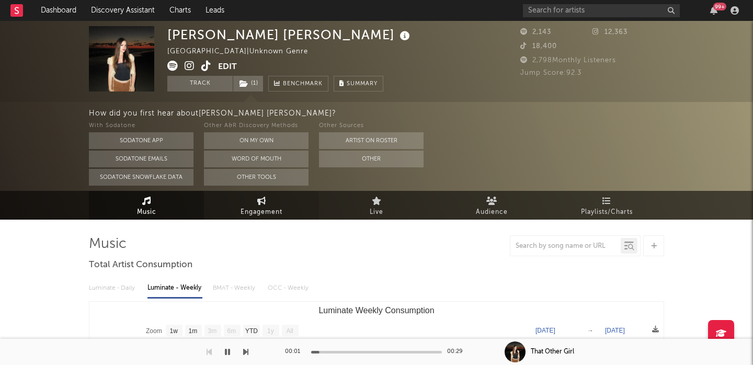
click at [269, 195] on link "Engagement" at bounding box center [261, 205] width 115 height 29
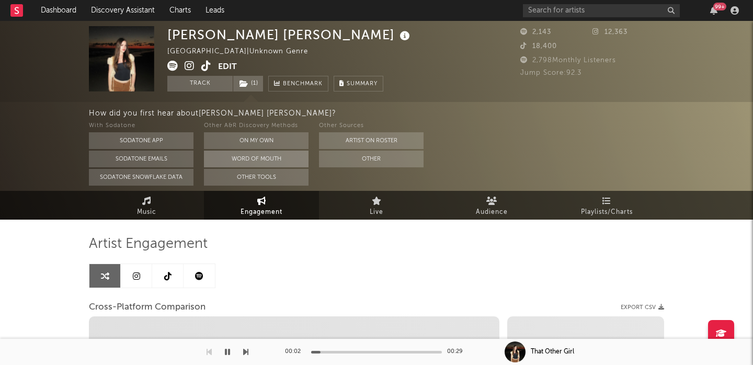
select select "1w"
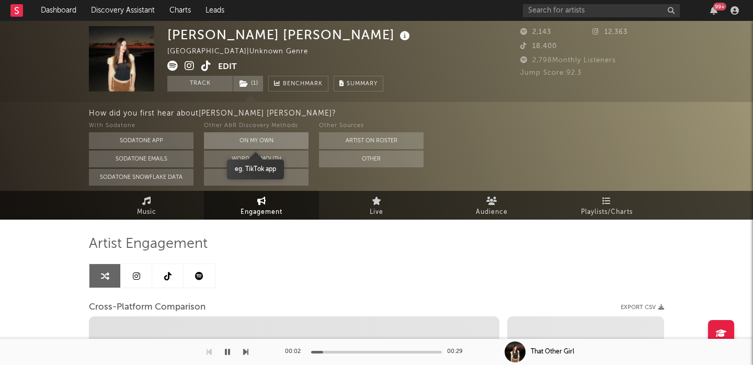
click at [261, 138] on button "On My Own" at bounding box center [256, 140] width 105 height 17
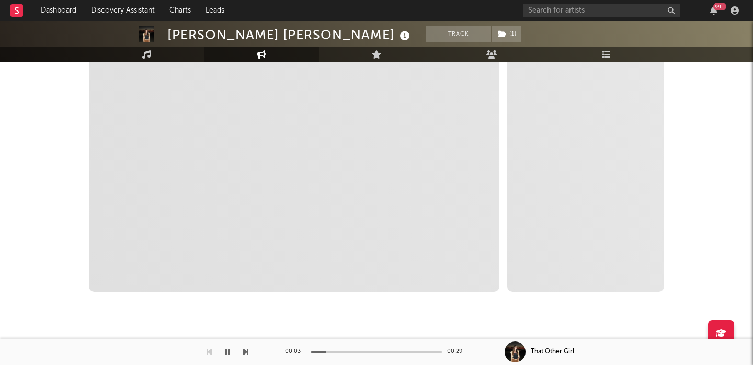
select select "1m"
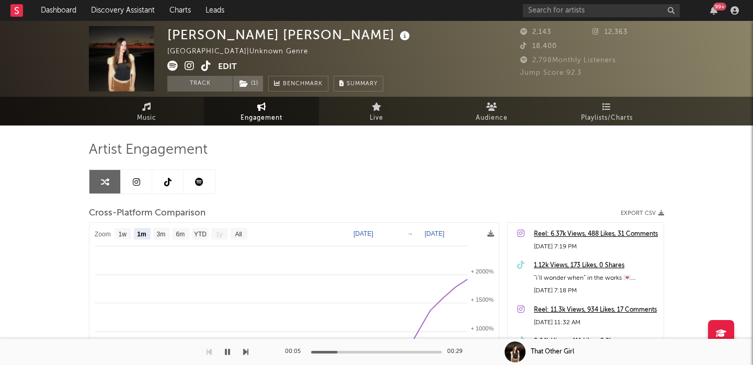
click at [202, 63] on icon at bounding box center [206, 66] width 10 height 10
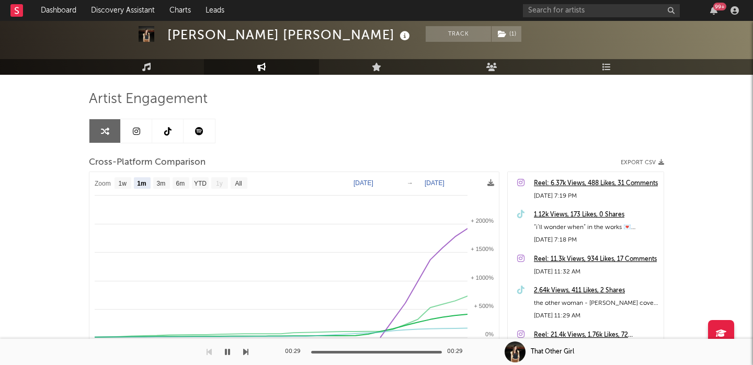
scroll to position [51, 0]
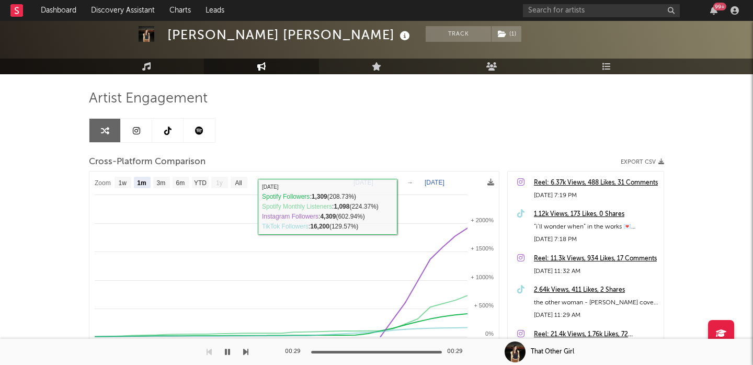
click at [130, 131] on link at bounding box center [136, 131] width 31 height 24
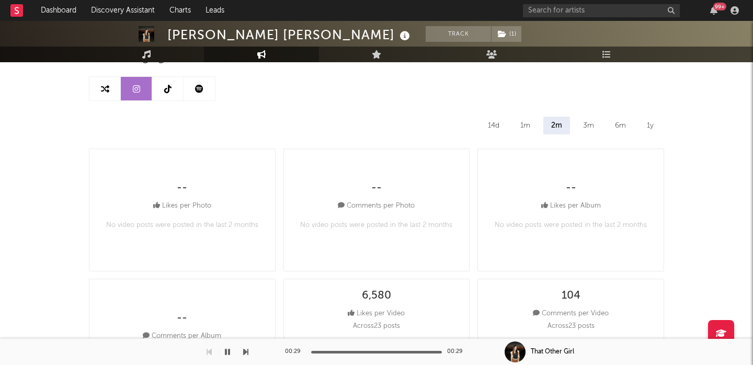
select select "1w"
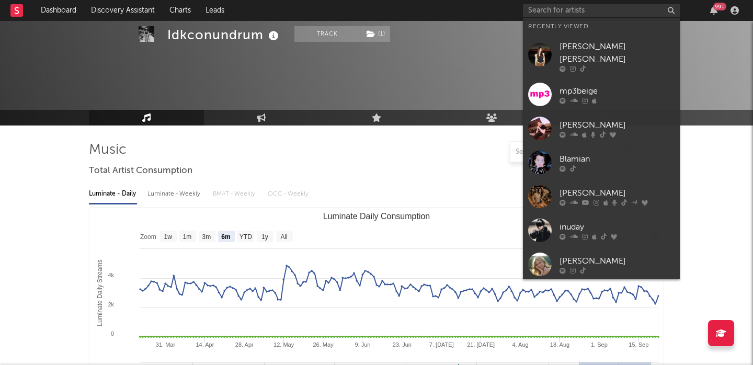
select select "6m"
click at [589, 10] on input "text" at bounding box center [601, 10] width 157 height 13
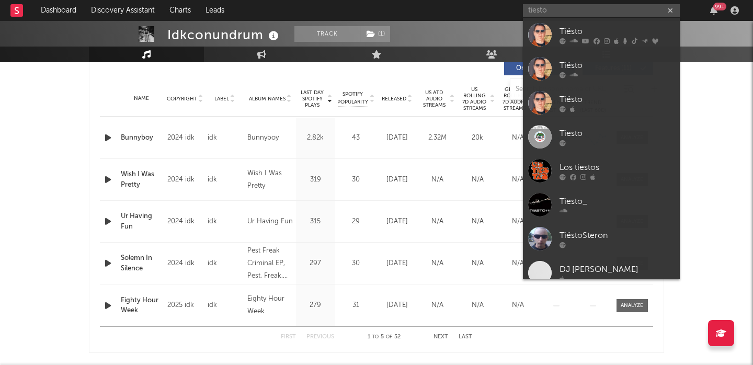
type input "tiesto"
click at [587, 30] on div "Tiësto" at bounding box center [617, 31] width 115 height 13
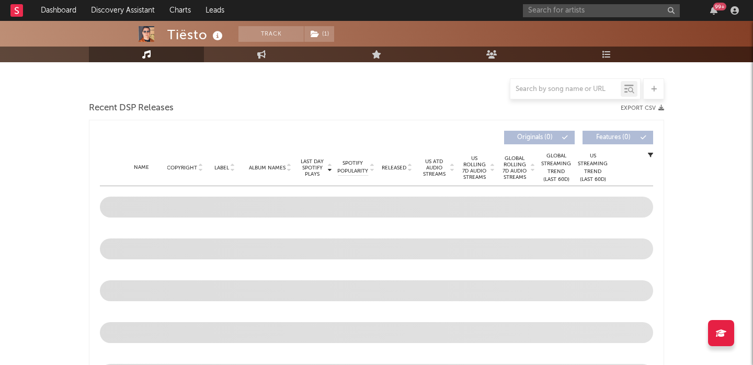
select select "6m"
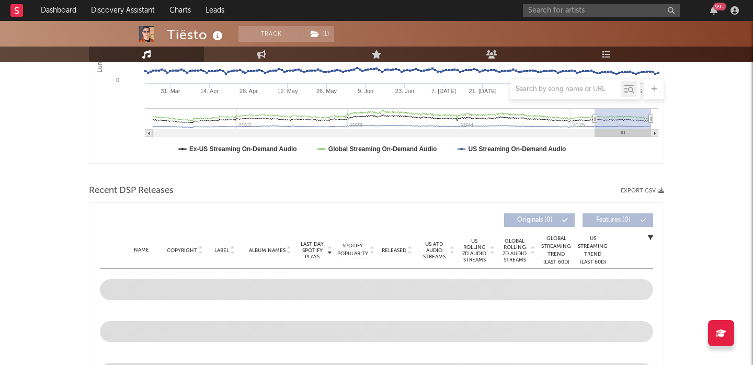
scroll to position [336, 0]
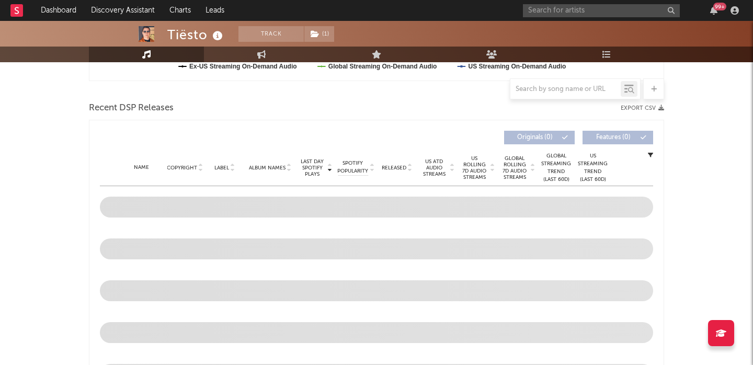
click at [471, 167] on span "US Rolling 7D Audio Streams" at bounding box center [474, 167] width 29 height 25
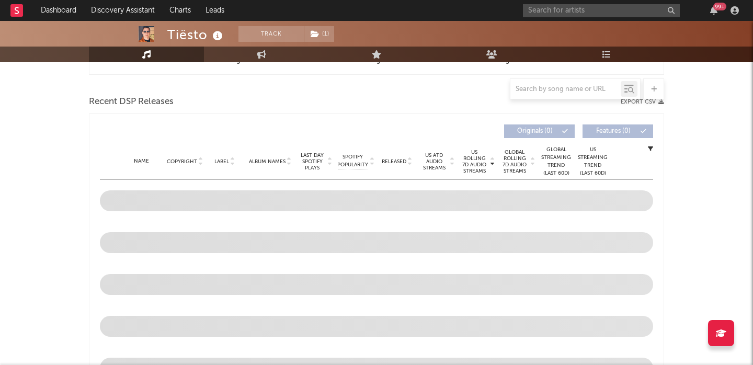
scroll to position [342, 0]
click at [537, 91] on input "text" at bounding box center [566, 89] width 110 height 8
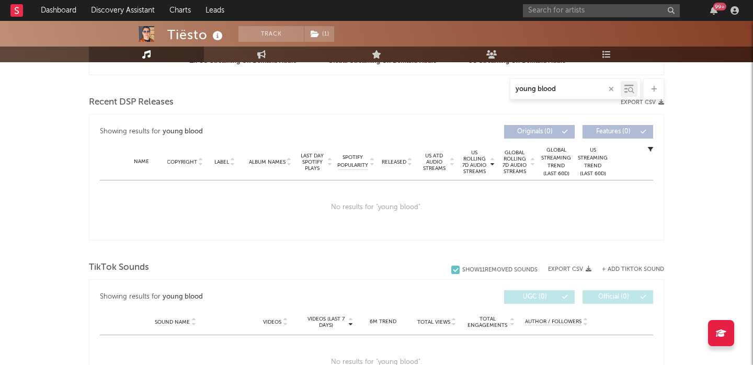
type input "young blood"
drag, startPoint x: 582, startPoint y: 89, endPoint x: 455, endPoint y: 89, distance: 127.7
click at [455, 89] on div "young blood" at bounding box center [377, 88] width 576 height 21
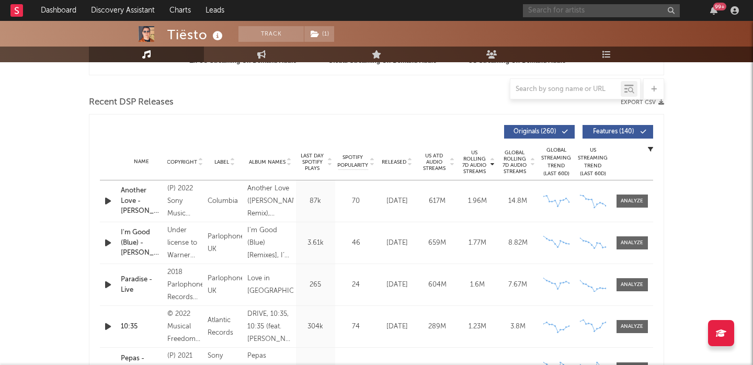
click at [555, 10] on input "text" at bounding box center [601, 10] width 157 height 13
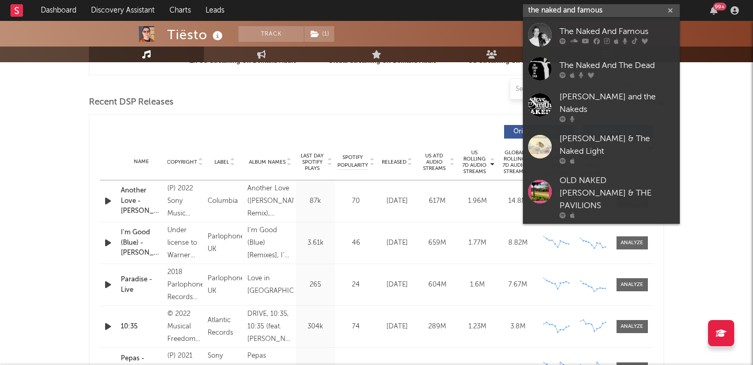
type input "the naked and famous"
click at [588, 28] on div "The Naked And Famous" at bounding box center [617, 31] width 115 height 13
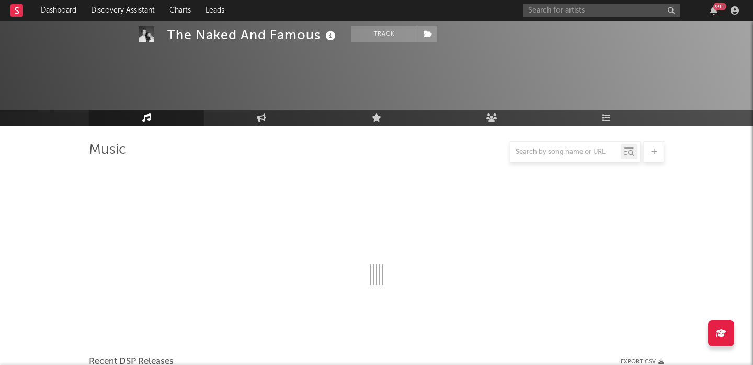
scroll to position [238, 0]
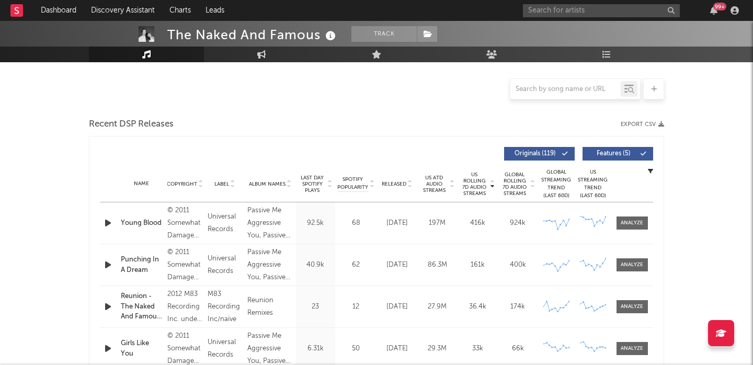
select select "6m"
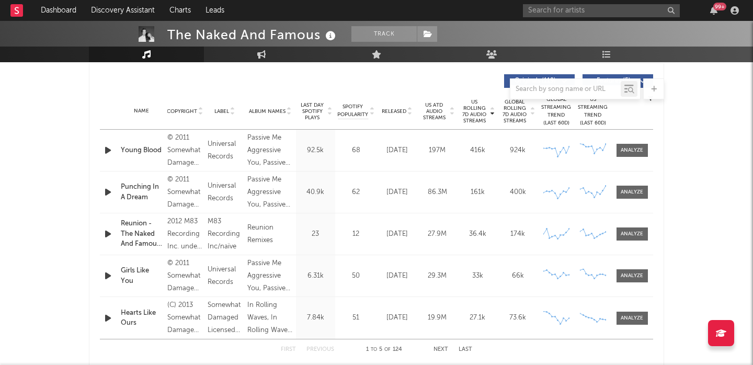
scroll to position [407, 0]
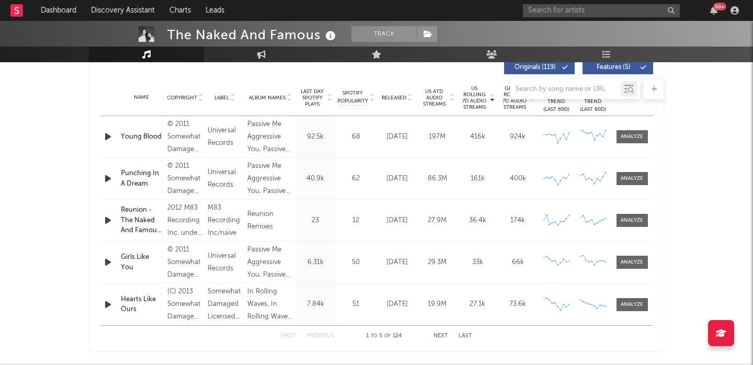
click at [544, 84] on div at bounding box center [566, 89] width 110 height 13
click at [545, 88] on input "text" at bounding box center [566, 89] width 110 height 8
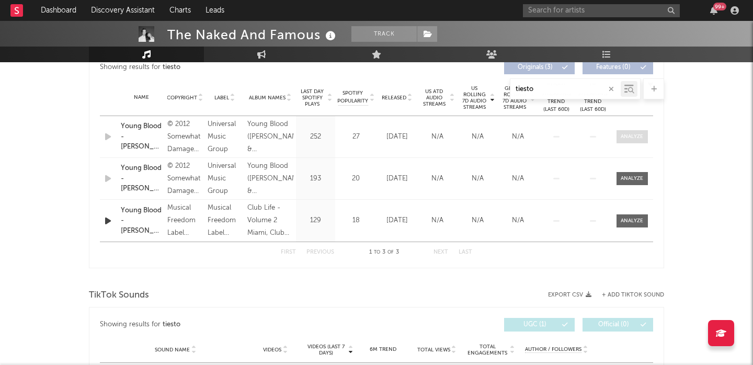
type input "tiesto"
click at [635, 135] on div at bounding box center [632, 137] width 22 height 8
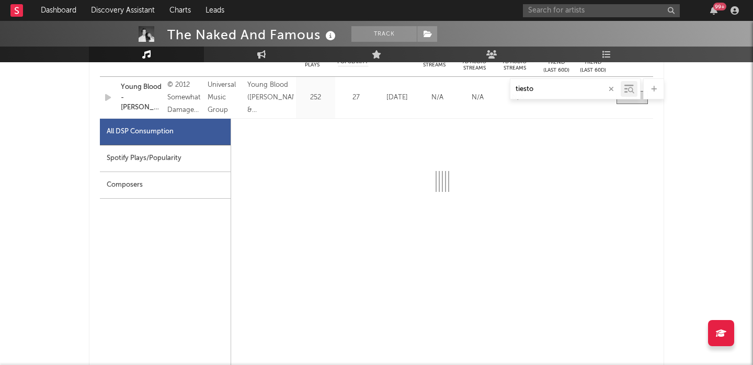
scroll to position [450, 0]
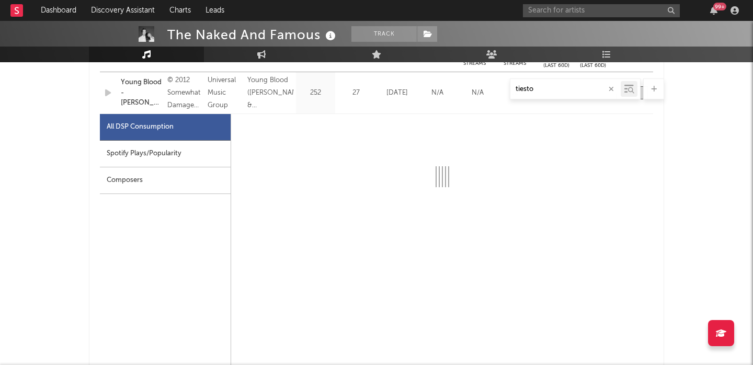
click at [158, 145] on div "Spotify Plays/Popularity" at bounding box center [165, 154] width 131 height 27
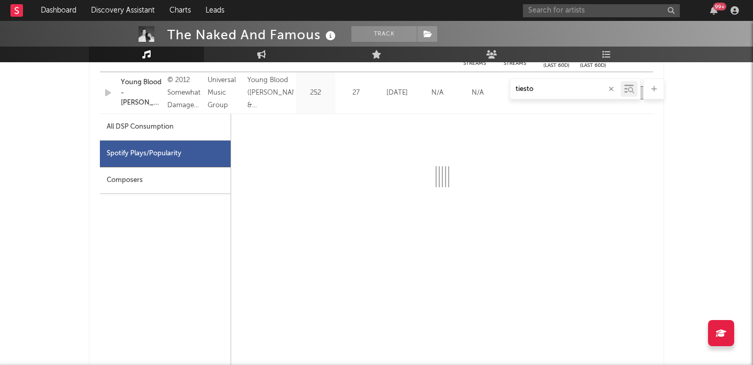
select select "6m"
select select "1w"
